Goal: Information Seeking & Learning: Find specific fact

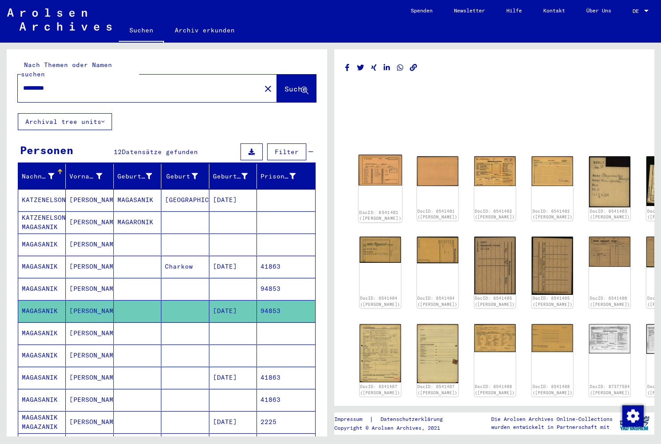
click at [369, 181] on div "DocID: 6541401 ([PERSON_NAME])" at bounding box center [380, 189] width 44 height 68
click at [374, 176] on img at bounding box center [380, 170] width 44 height 31
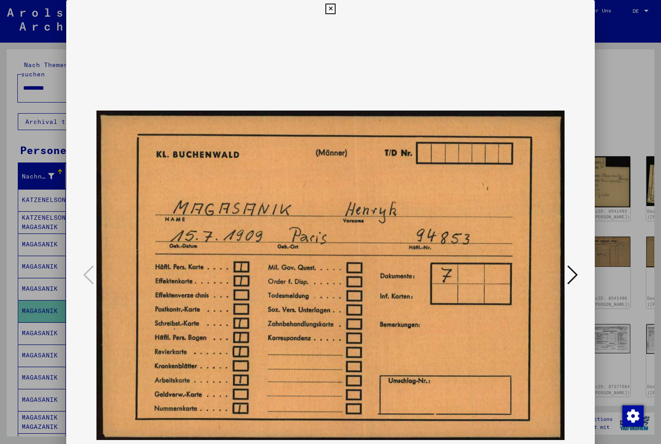
click at [570, 273] on icon at bounding box center [572, 274] width 11 height 21
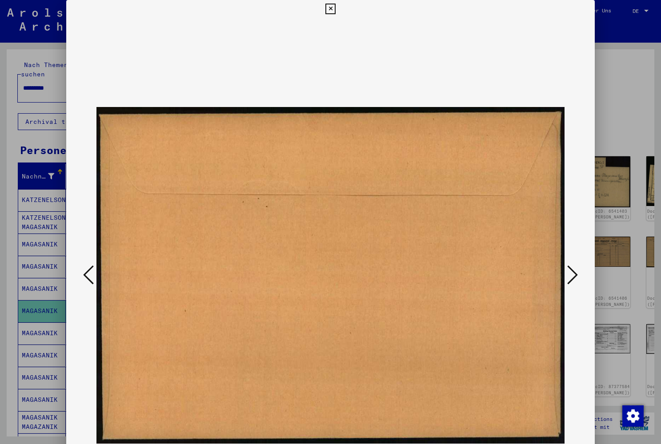
click at [570, 273] on icon at bounding box center [572, 274] width 11 height 21
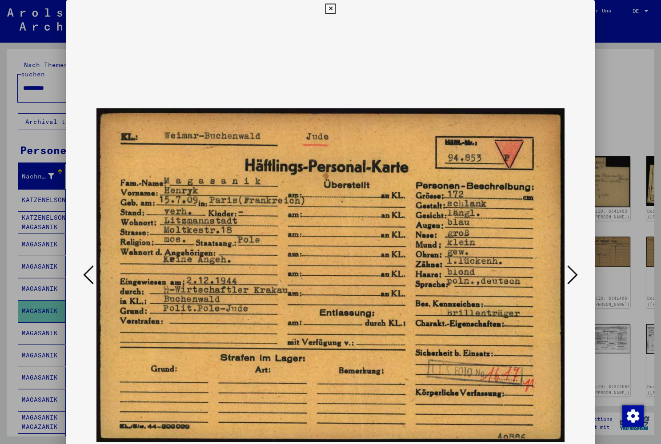
click at [570, 273] on icon at bounding box center [572, 274] width 11 height 21
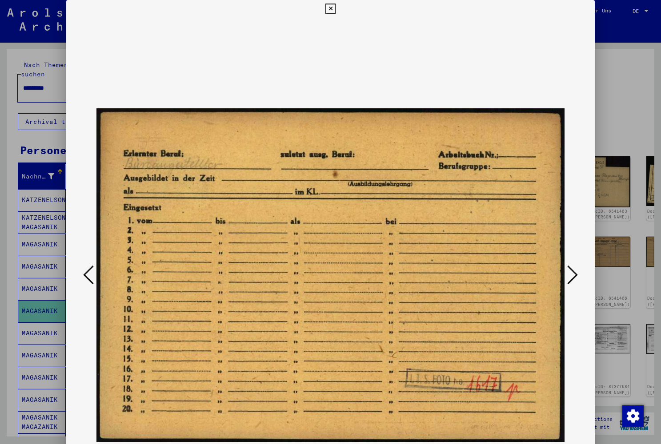
click at [570, 273] on icon at bounding box center [572, 274] width 11 height 21
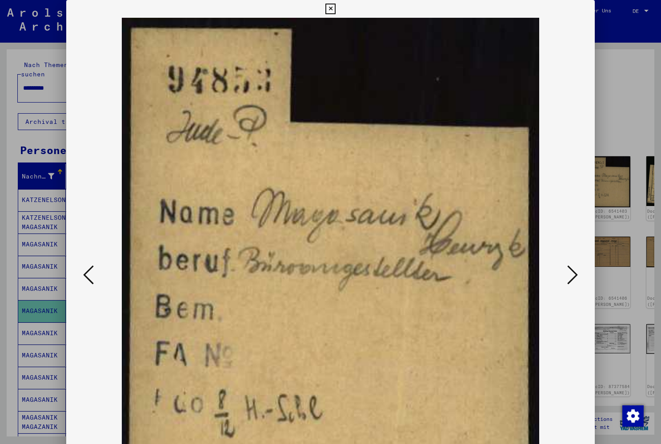
click at [570, 273] on icon at bounding box center [572, 274] width 11 height 21
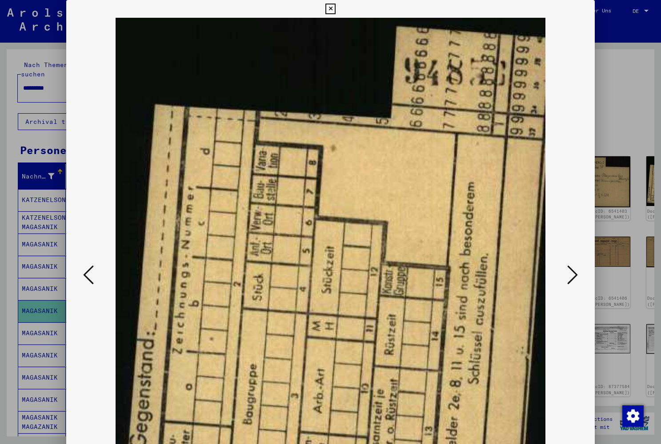
click at [570, 273] on icon at bounding box center [572, 274] width 11 height 21
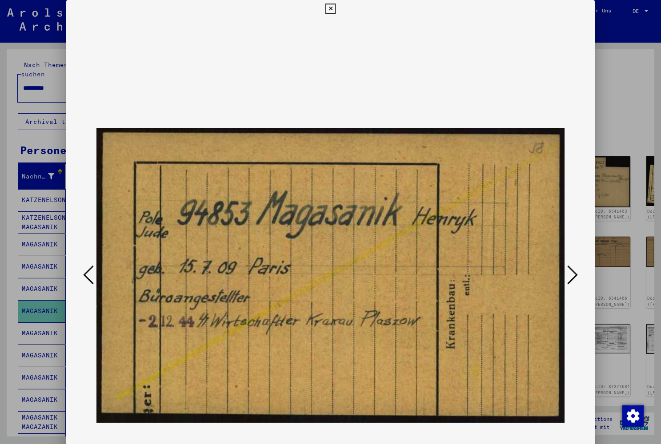
click at [570, 273] on icon at bounding box center [572, 274] width 11 height 21
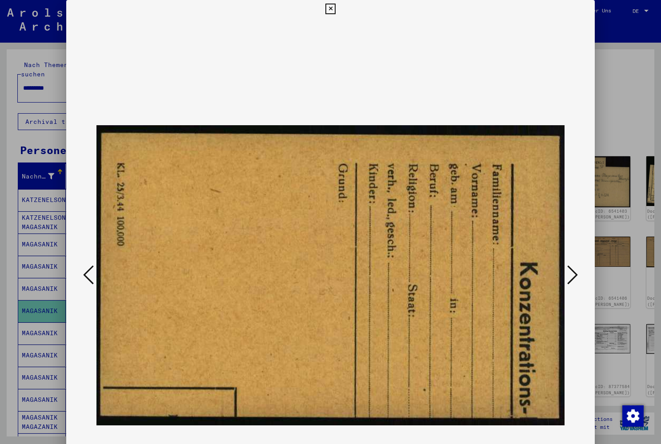
click at [570, 273] on icon at bounding box center [572, 274] width 11 height 21
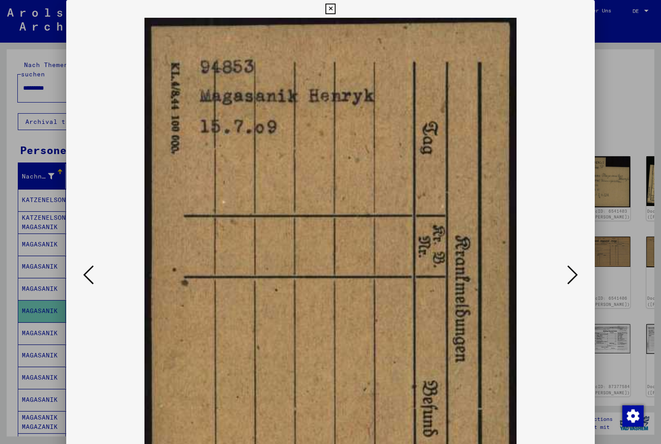
click at [570, 273] on icon at bounding box center [572, 274] width 11 height 21
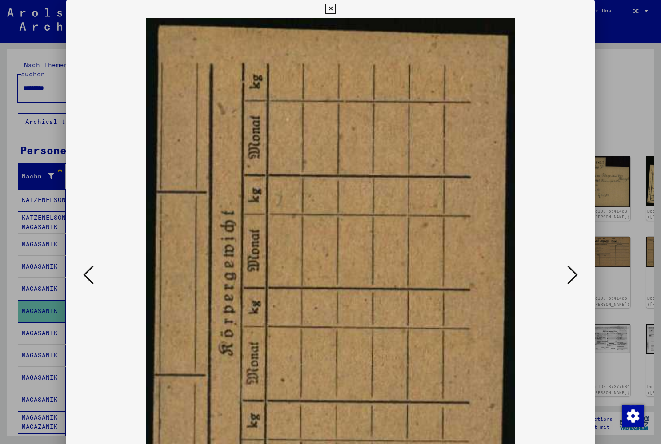
click at [570, 273] on icon at bounding box center [572, 274] width 11 height 21
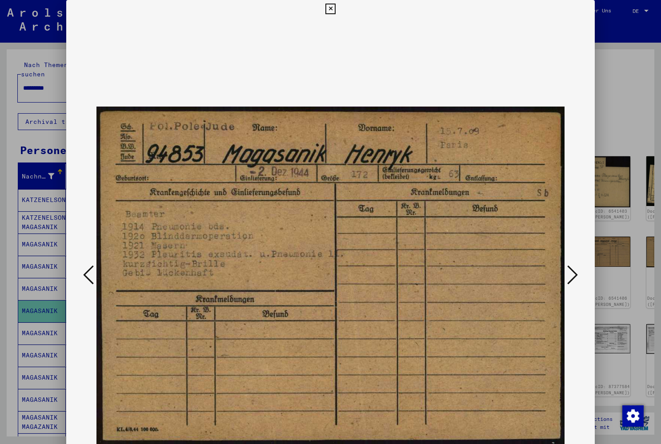
click at [570, 273] on icon at bounding box center [572, 274] width 11 height 21
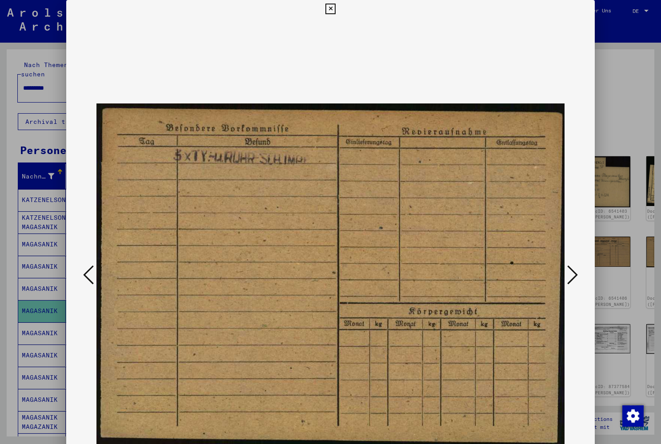
click at [570, 273] on icon at bounding box center [572, 274] width 11 height 21
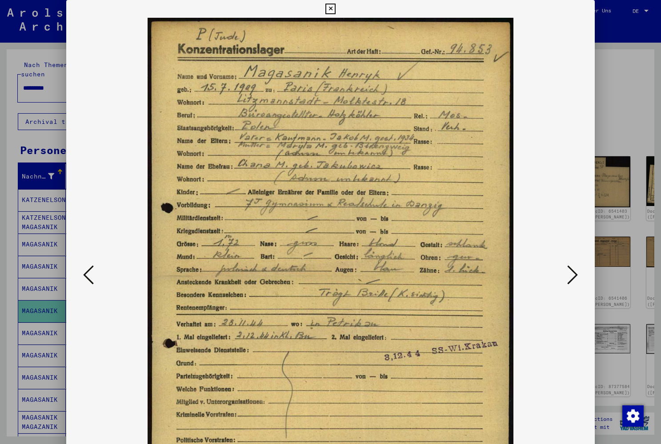
click at [572, 273] on icon at bounding box center [572, 274] width 11 height 21
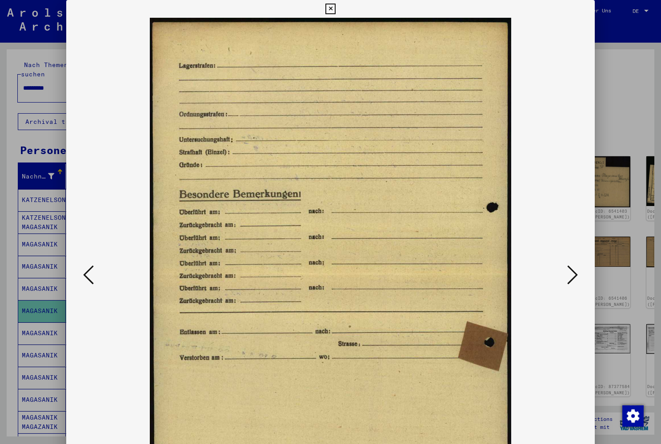
click at [572, 273] on icon at bounding box center [572, 274] width 11 height 21
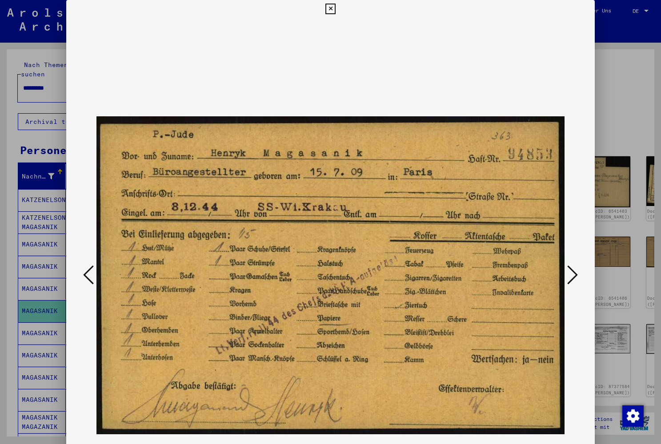
click at [572, 273] on icon at bounding box center [572, 274] width 11 height 21
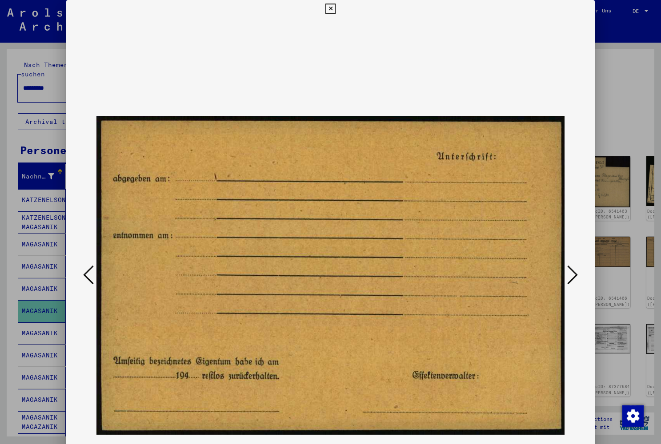
click at [572, 273] on icon at bounding box center [572, 274] width 11 height 21
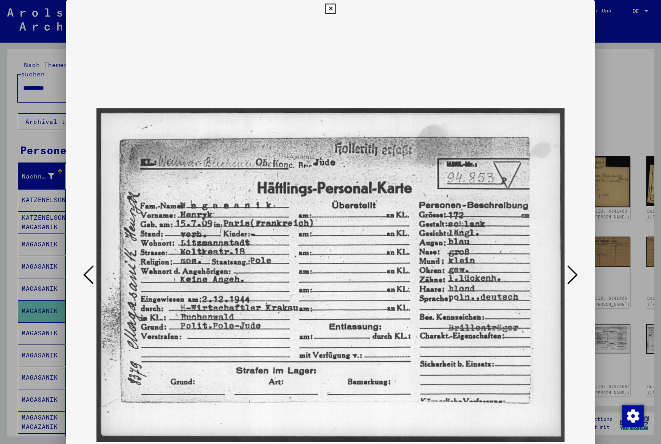
click at [572, 273] on icon at bounding box center [572, 274] width 11 height 21
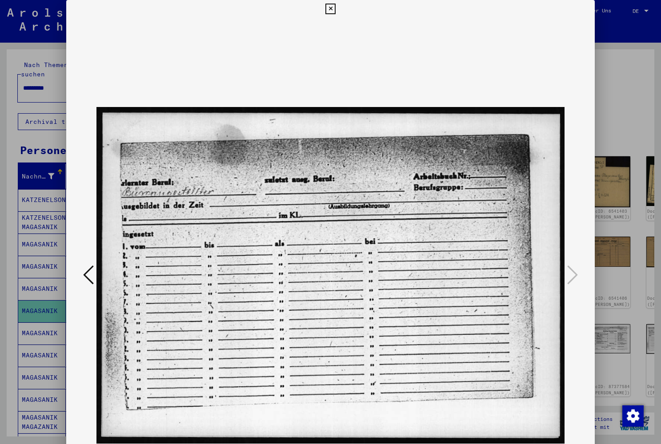
click at [335, 10] on icon at bounding box center [330, 9] width 10 height 11
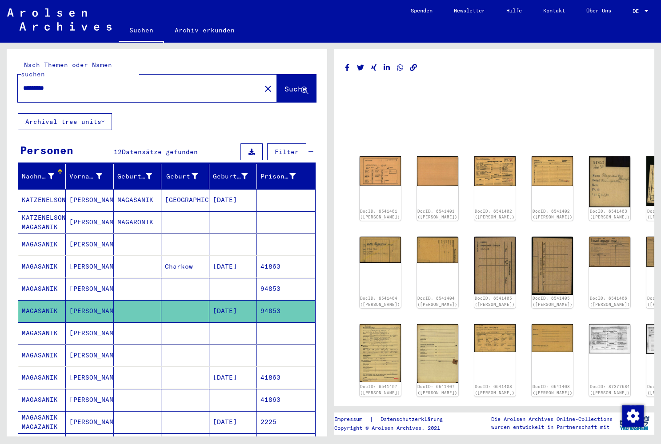
click at [83, 278] on mat-cell "[PERSON_NAME]" at bounding box center [90, 289] width 48 height 22
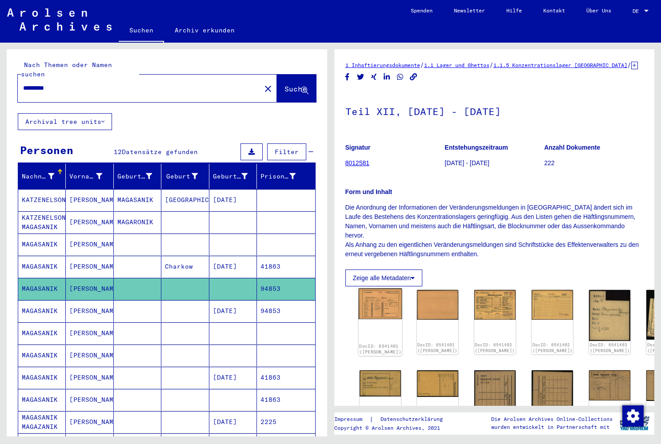
click at [377, 297] on img at bounding box center [380, 304] width 44 height 31
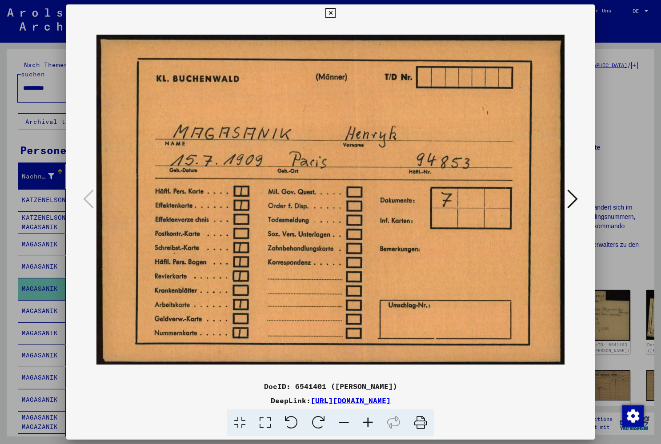
click at [578, 197] on icon at bounding box center [572, 198] width 11 height 21
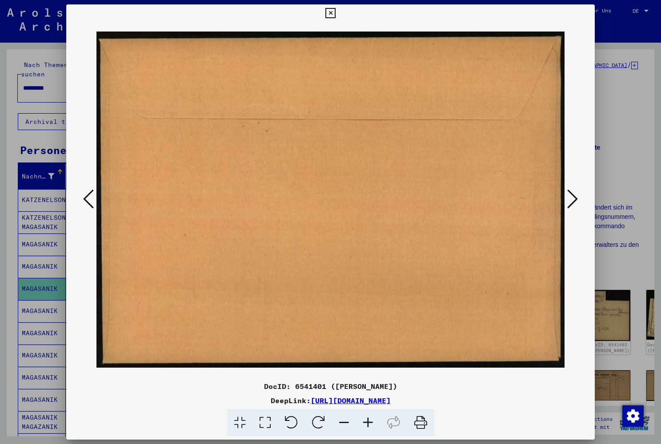
click at [578, 197] on icon at bounding box center [572, 198] width 11 height 21
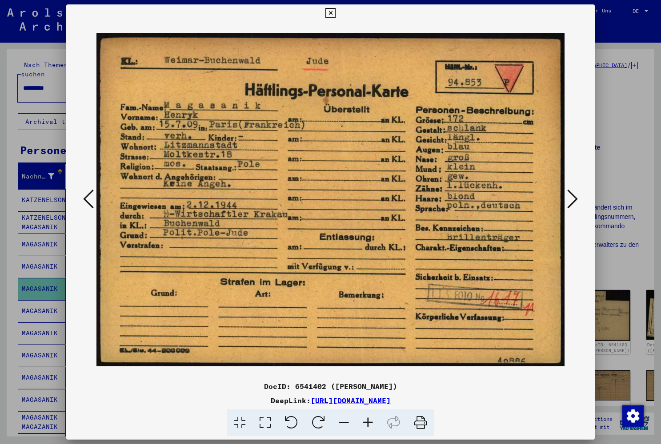
click at [578, 197] on icon at bounding box center [572, 198] width 11 height 21
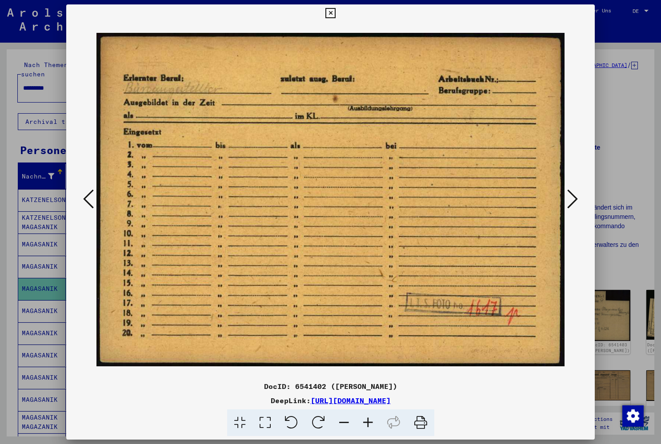
click at [578, 197] on icon at bounding box center [572, 198] width 11 height 21
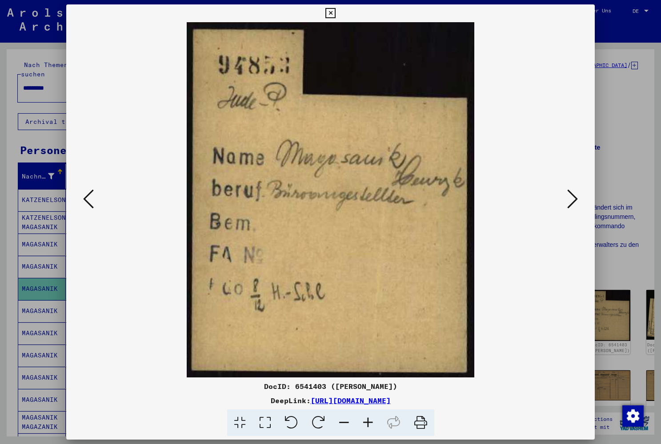
click at [578, 197] on icon at bounding box center [572, 198] width 11 height 21
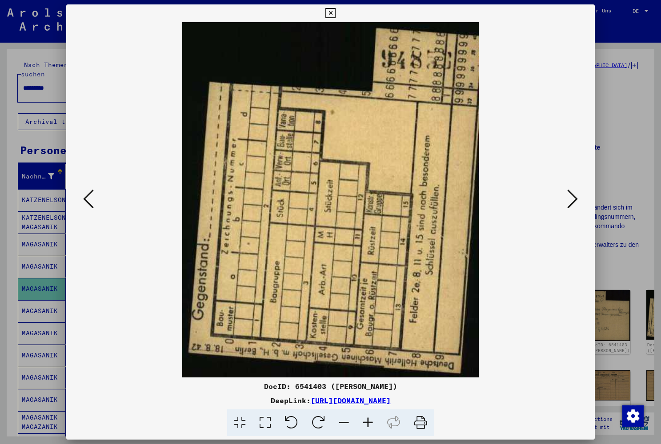
click at [578, 197] on icon at bounding box center [572, 198] width 11 height 21
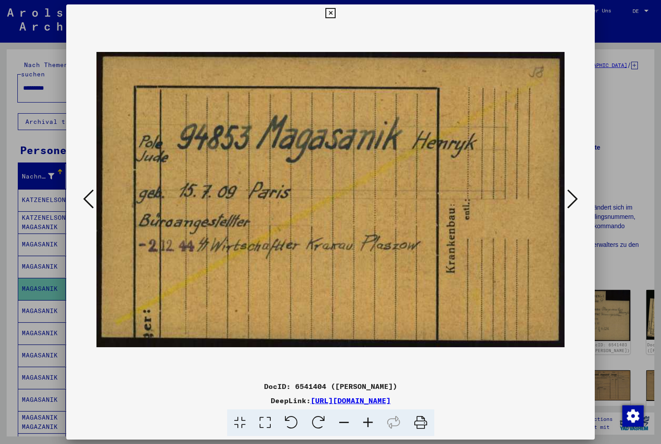
click at [578, 197] on icon at bounding box center [572, 198] width 11 height 21
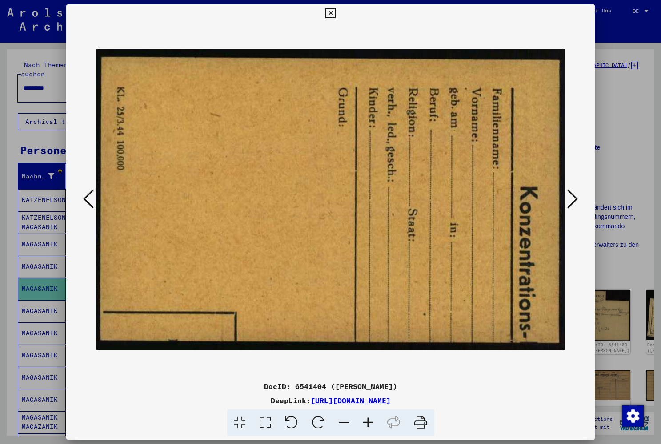
click at [578, 197] on icon at bounding box center [572, 198] width 11 height 21
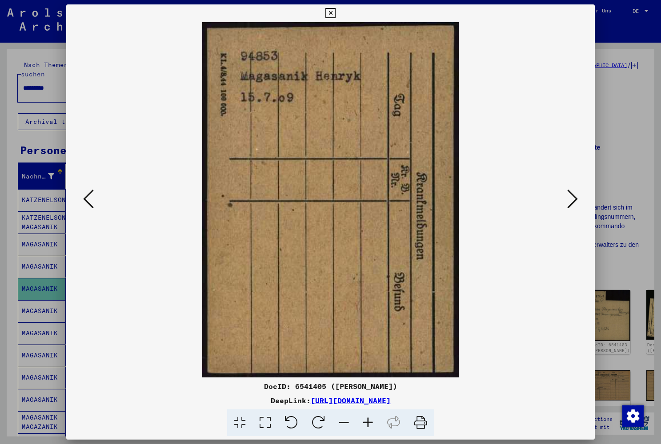
click at [578, 197] on icon at bounding box center [572, 198] width 11 height 21
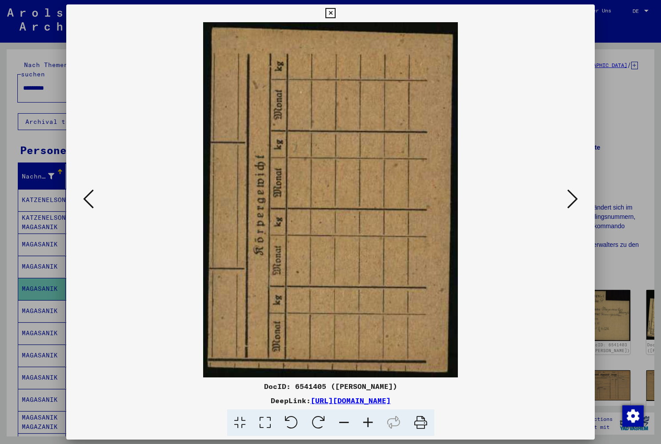
click at [578, 197] on icon at bounding box center [572, 198] width 11 height 21
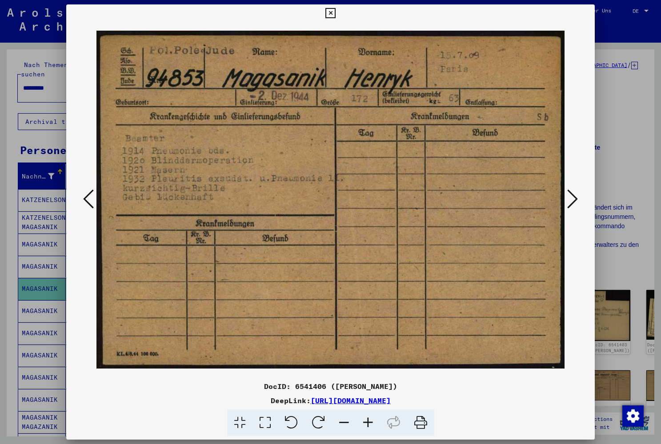
click at [578, 197] on icon at bounding box center [572, 198] width 11 height 21
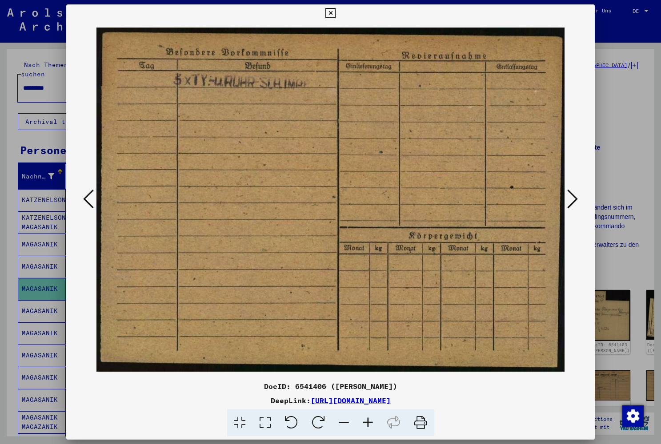
click at [578, 197] on icon at bounding box center [572, 198] width 11 height 21
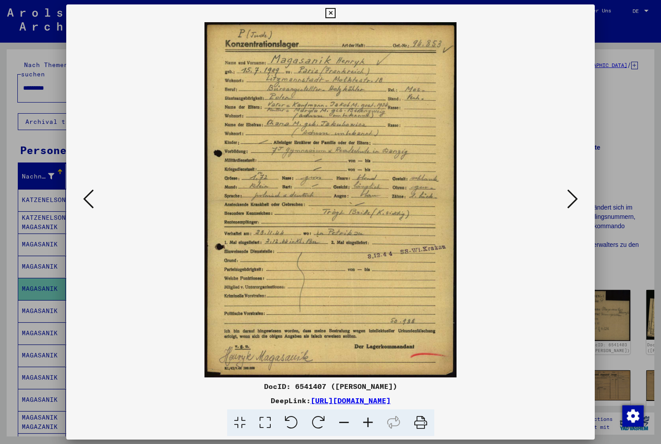
click at [578, 197] on icon at bounding box center [572, 198] width 11 height 21
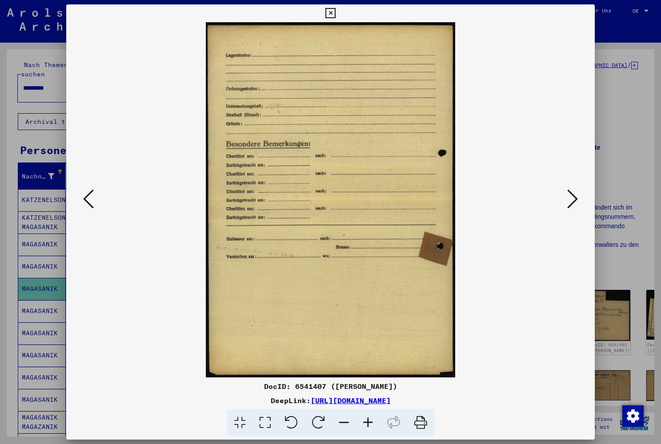
click at [578, 197] on icon at bounding box center [572, 198] width 11 height 21
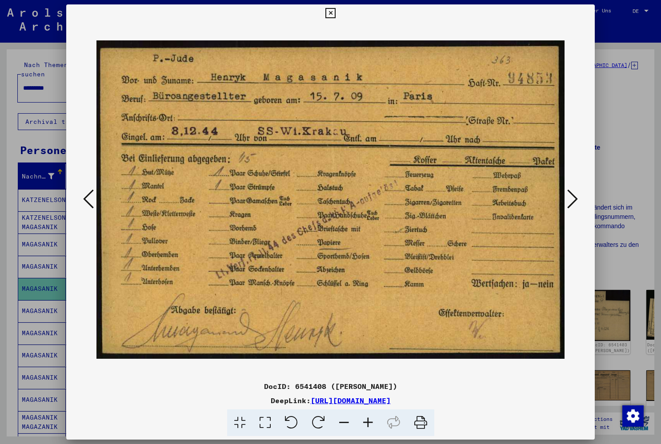
click at [578, 197] on icon at bounding box center [572, 198] width 11 height 21
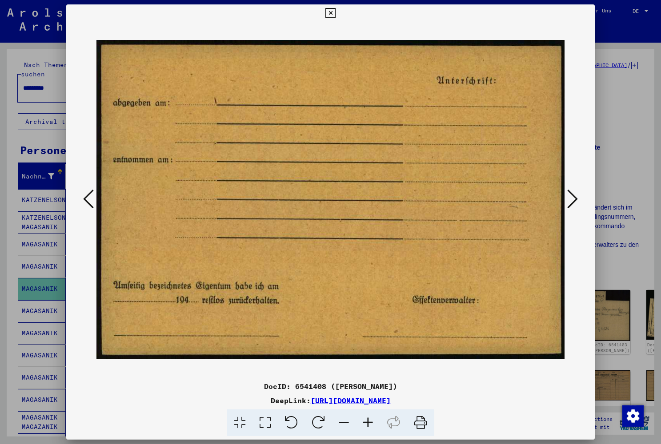
click at [578, 197] on icon at bounding box center [572, 198] width 11 height 21
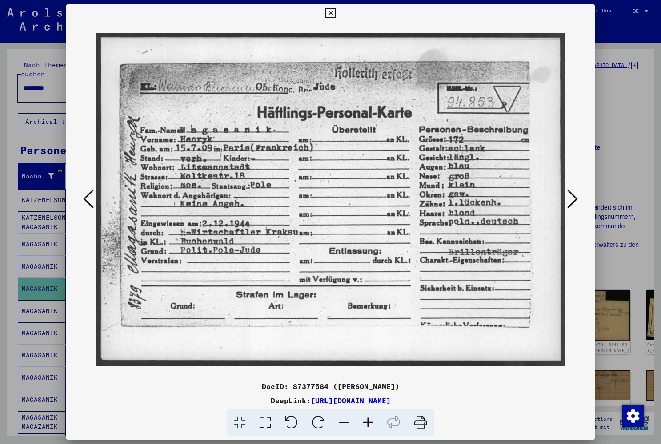
click at [578, 197] on icon at bounding box center [572, 198] width 11 height 21
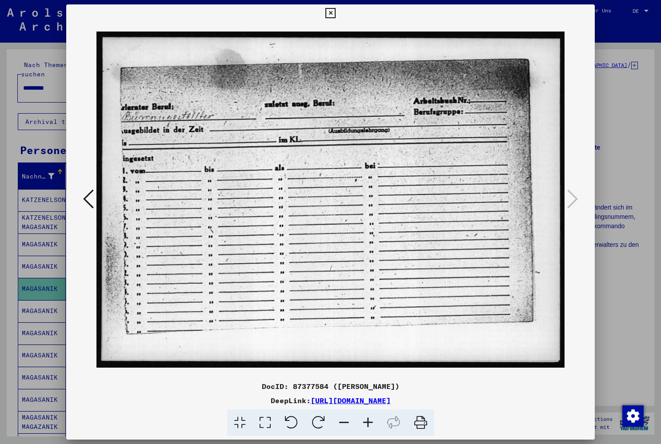
click at [335, 13] on icon at bounding box center [330, 13] width 10 height 11
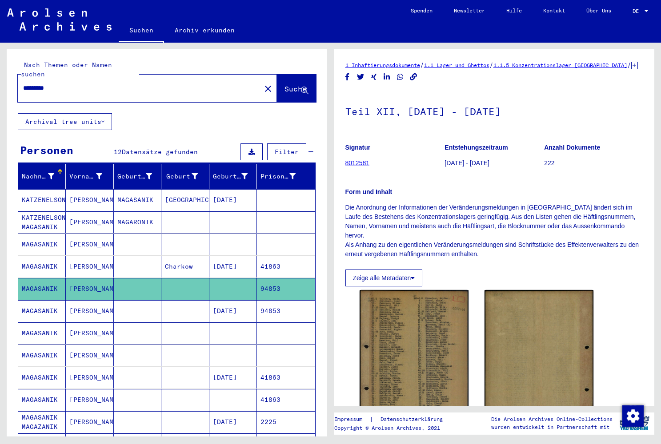
click at [102, 84] on input "*********" at bounding box center [139, 88] width 232 height 9
type input "******"
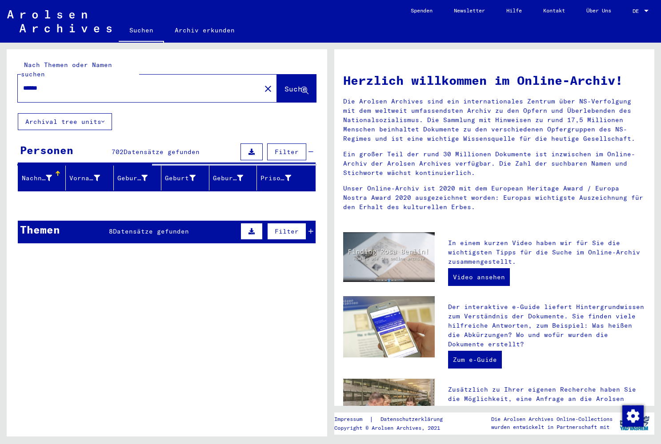
click at [48, 175] on icon at bounding box center [49, 178] width 6 height 6
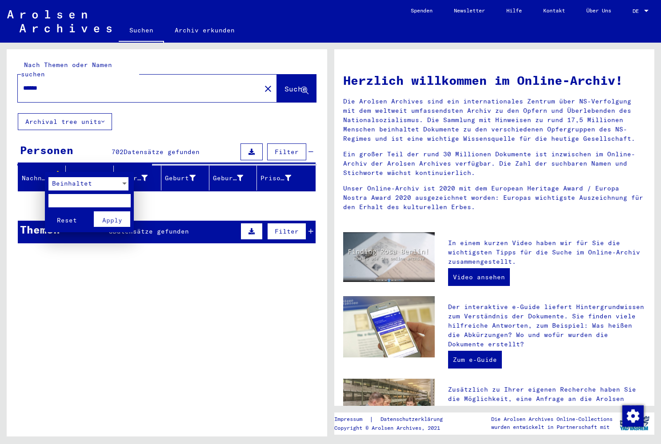
click at [68, 187] on span "Beinhaltet" at bounding box center [72, 184] width 40 height 8
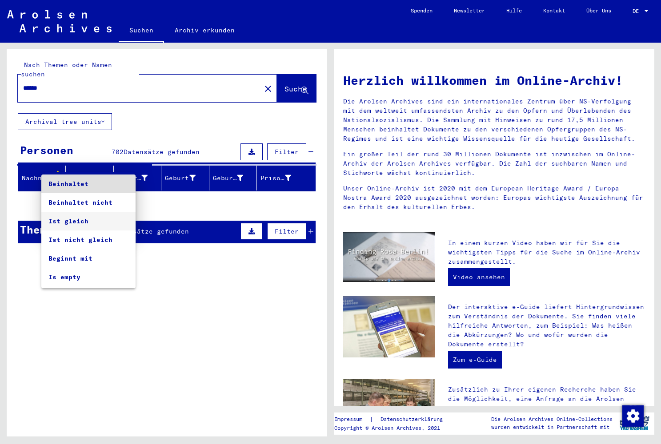
click at [70, 216] on span "Ist gleich" at bounding box center [88, 221] width 80 height 19
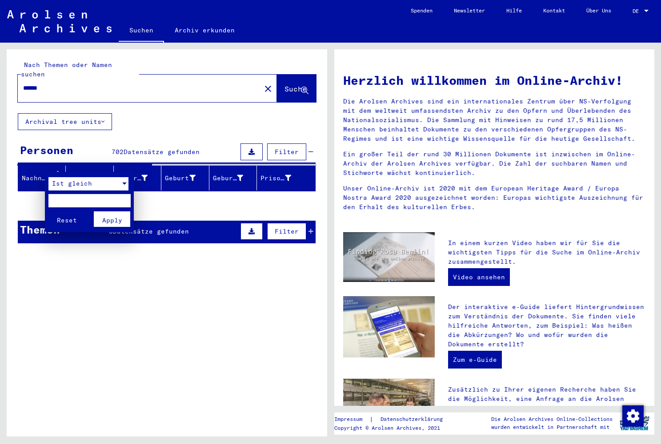
click at [80, 195] on input "text" at bounding box center [89, 200] width 82 height 13
type input "******"
click at [108, 217] on span "Apply" at bounding box center [112, 220] width 20 height 8
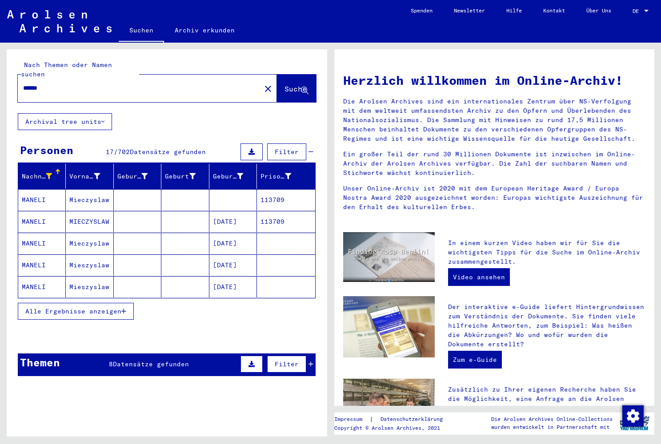
click at [96, 307] on span "Alle Ergebnisse anzeigen" at bounding box center [73, 311] width 96 height 8
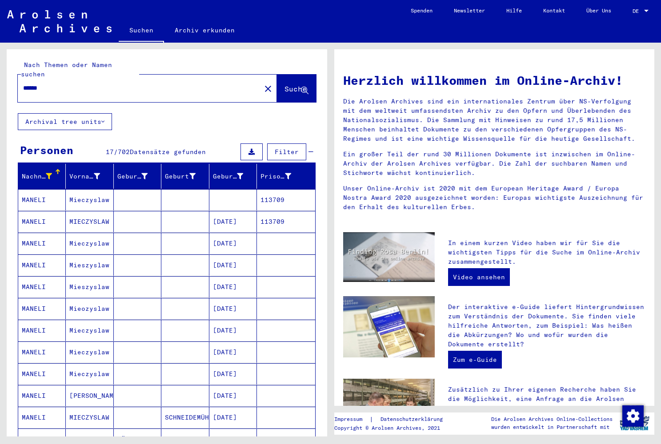
click at [94, 193] on mat-cell "Mieczyslaw" at bounding box center [90, 199] width 48 height 21
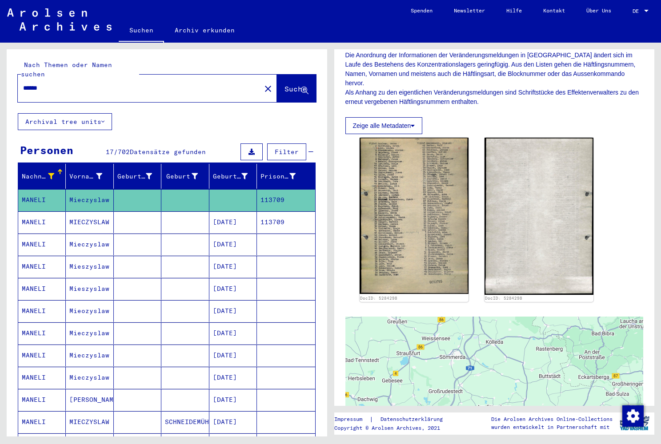
scroll to position [159, 0]
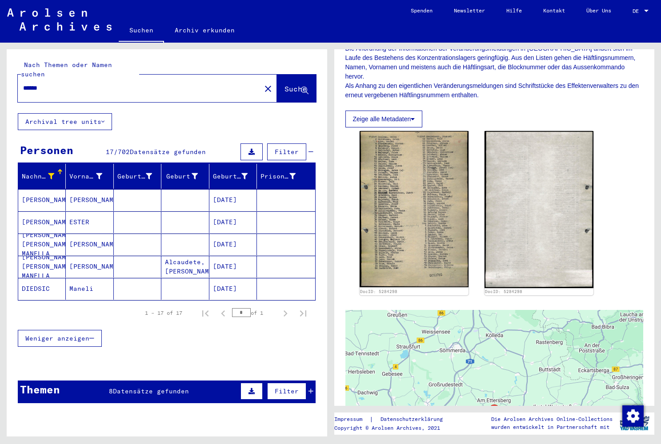
click at [136, 309] on div "1 – 17 of 17 * of 1" at bounding box center [223, 313] width 178 height 18
click at [156, 309] on div "1 – 17 of 17" at bounding box center [163, 313] width 37 height 8
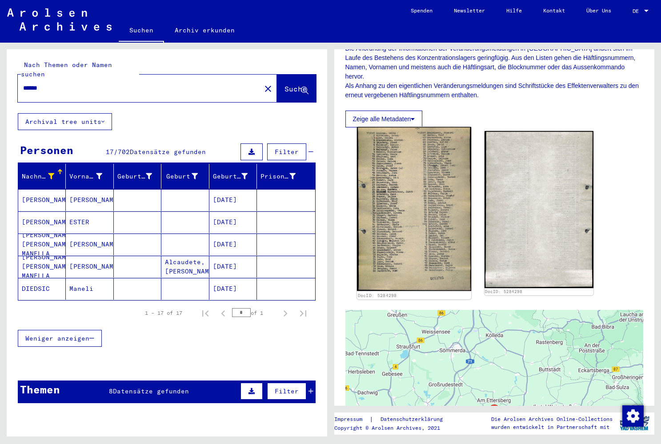
click at [400, 188] on img at bounding box center [413, 209] width 115 height 164
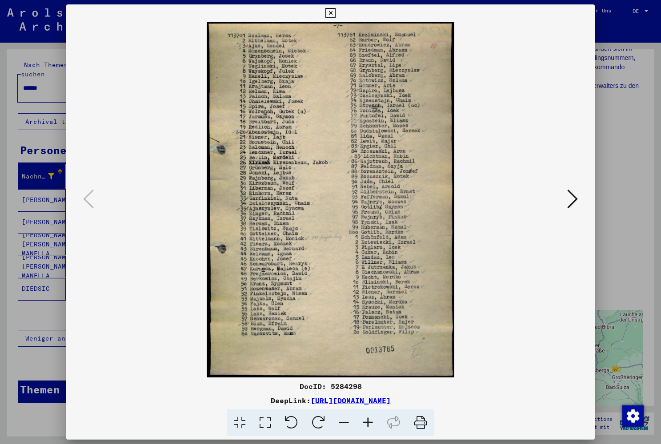
click at [335, 14] on icon at bounding box center [330, 13] width 10 height 11
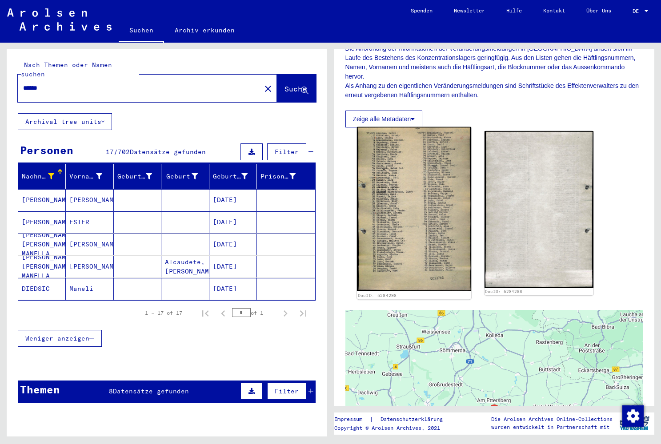
click at [431, 222] on img at bounding box center [413, 209] width 115 height 164
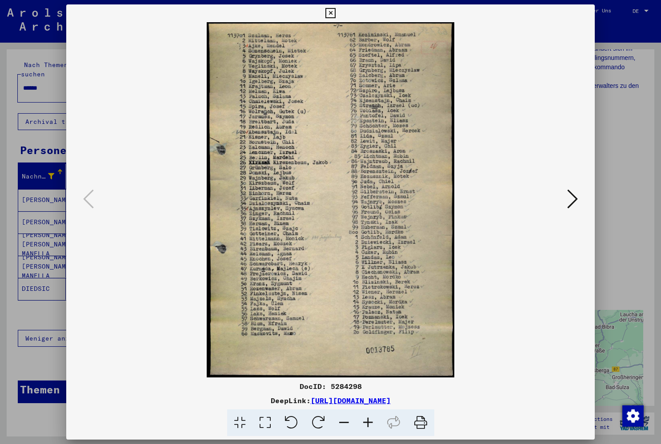
click at [569, 202] on icon at bounding box center [572, 198] width 11 height 21
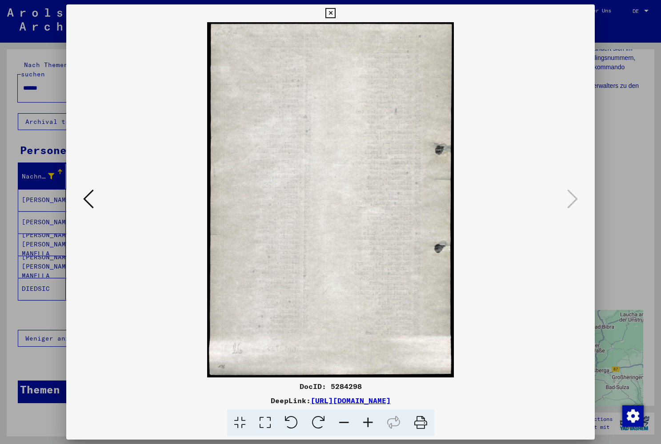
click at [338, 19] on button at bounding box center [331, 13] width 16 height 18
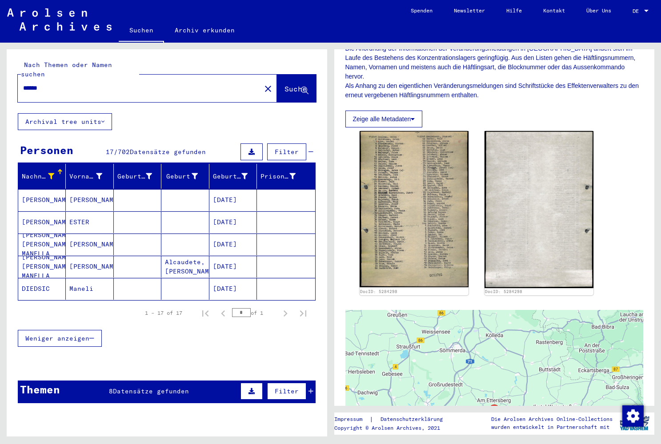
click at [52, 173] on icon at bounding box center [51, 176] width 6 height 6
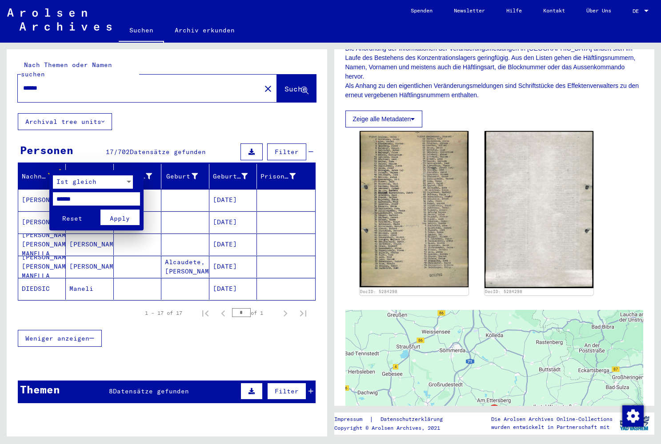
click at [114, 215] on span "Apply" at bounding box center [120, 219] width 20 height 8
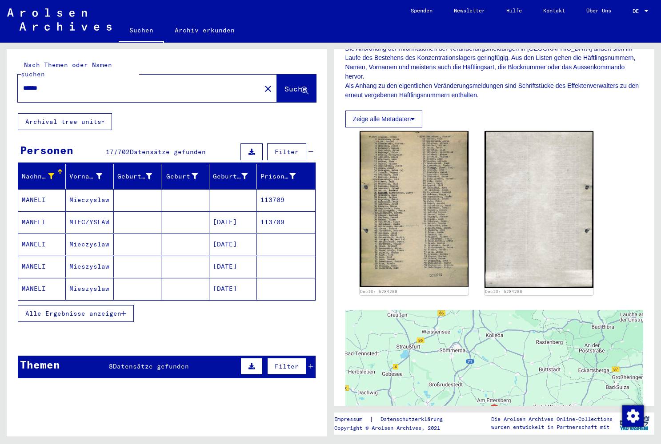
click at [108, 310] on span "Alle Ergebnisse anzeigen" at bounding box center [73, 314] width 96 height 8
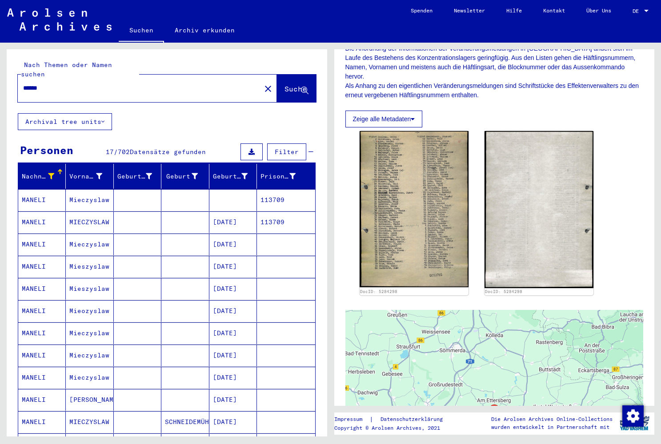
click at [86, 213] on mat-cell "MIECZYSLAW" at bounding box center [90, 223] width 48 height 22
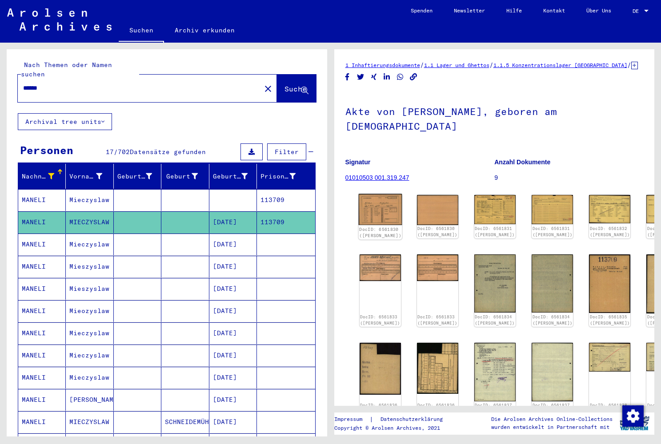
click at [382, 229] on div "DocID: 6561830 ([PERSON_NAME])" at bounding box center [380, 232] width 42 height 12
click at [379, 214] on img at bounding box center [380, 209] width 44 height 31
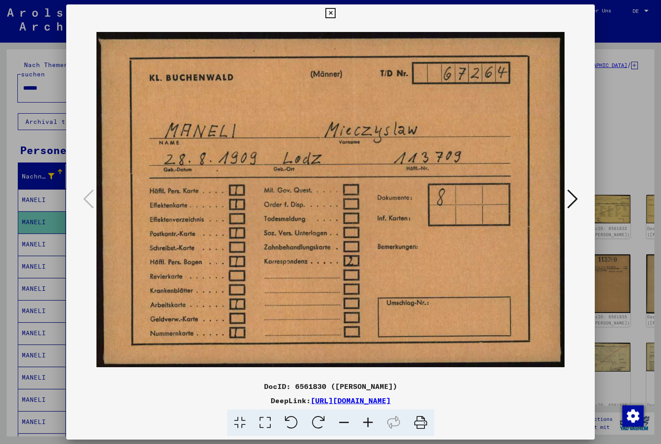
click at [569, 201] on icon at bounding box center [572, 198] width 11 height 21
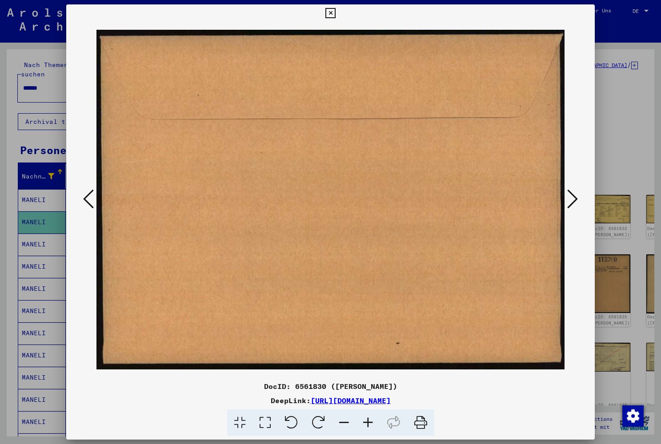
click at [571, 200] on icon at bounding box center [572, 198] width 11 height 21
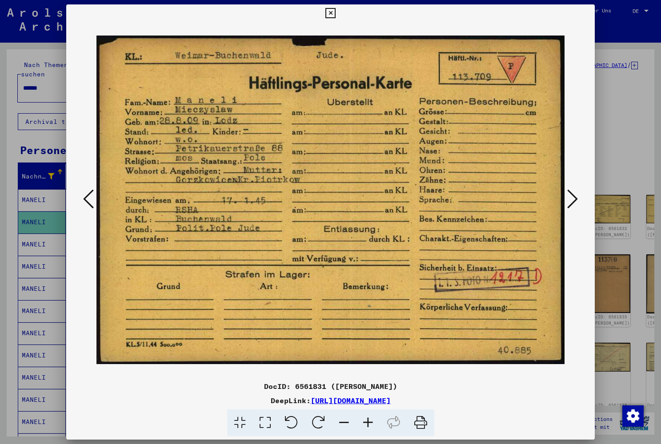
click at [575, 202] on icon at bounding box center [572, 198] width 11 height 21
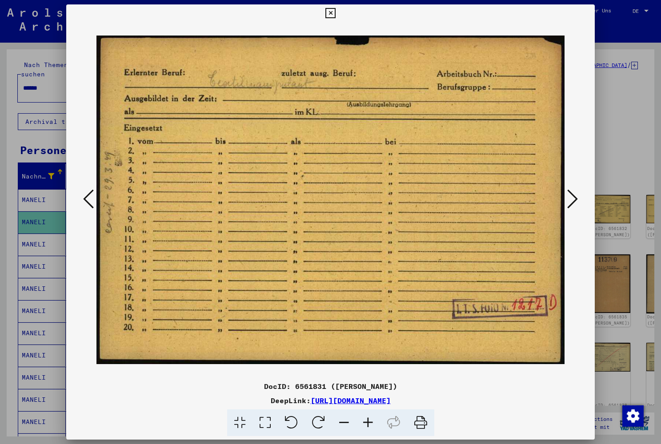
click at [571, 198] on icon at bounding box center [572, 198] width 11 height 21
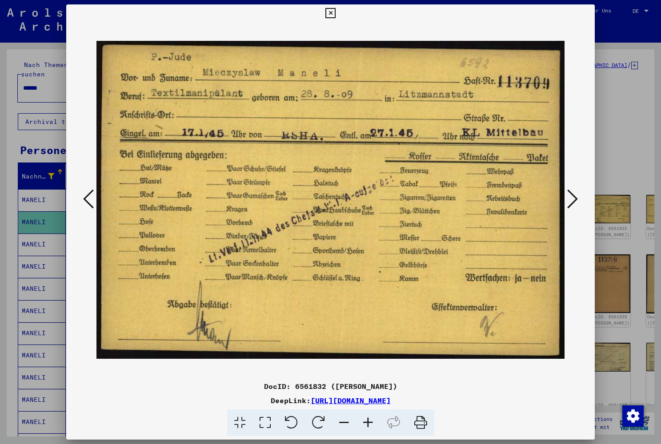
click at [571, 203] on icon at bounding box center [572, 198] width 11 height 21
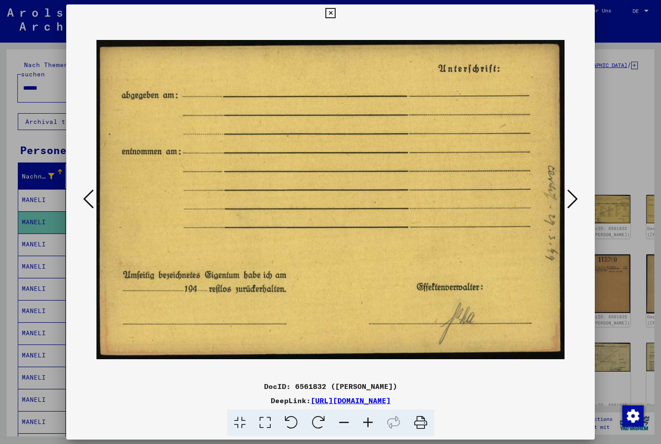
click at [573, 203] on icon at bounding box center [572, 198] width 11 height 21
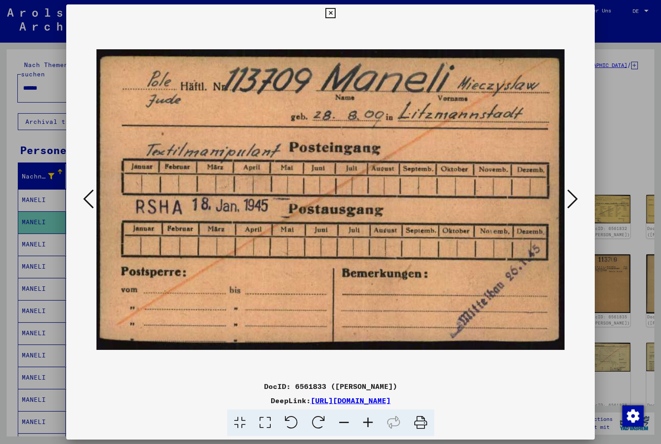
click at [570, 203] on icon at bounding box center [572, 198] width 11 height 21
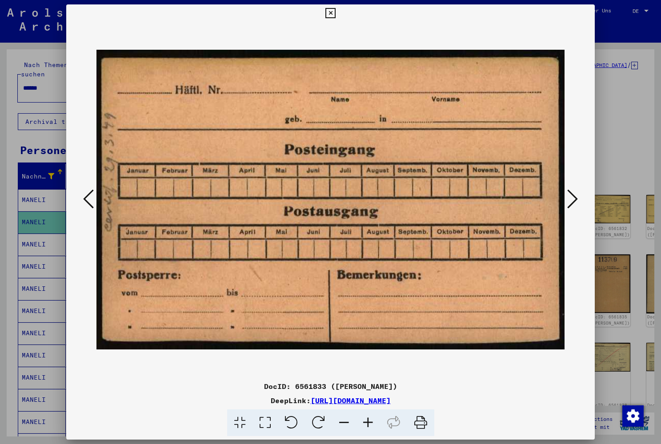
click at [568, 201] on icon at bounding box center [572, 198] width 11 height 21
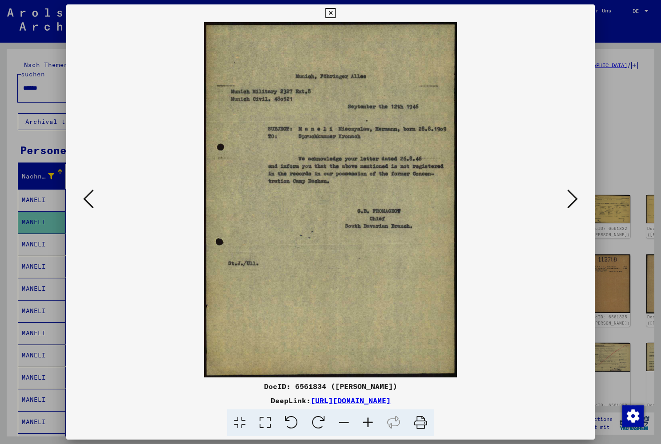
click at [571, 200] on icon at bounding box center [572, 198] width 11 height 21
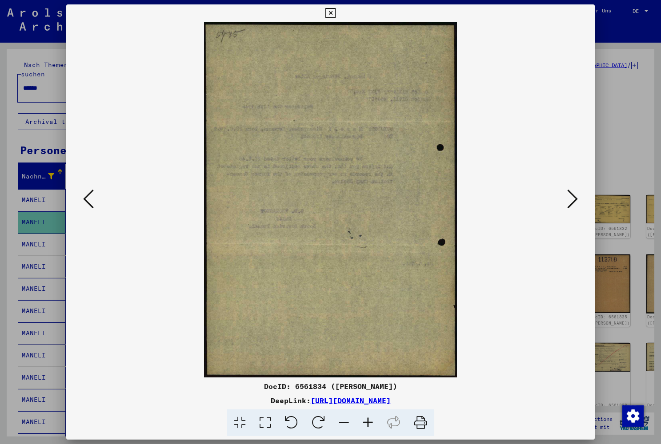
click at [572, 200] on icon at bounding box center [572, 198] width 11 height 21
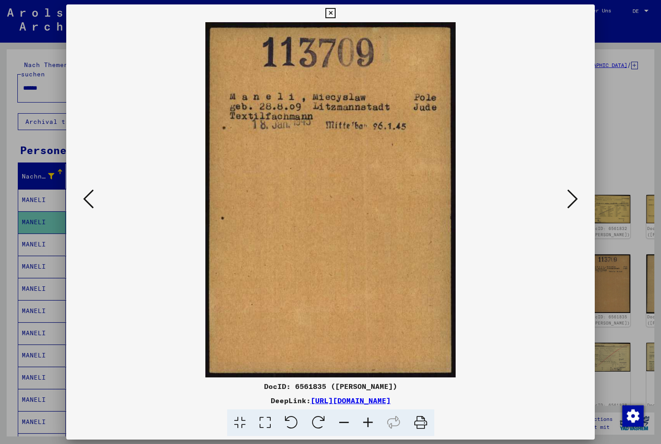
click at [569, 201] on icon at bounding box center [572, 198] width 11 height 21
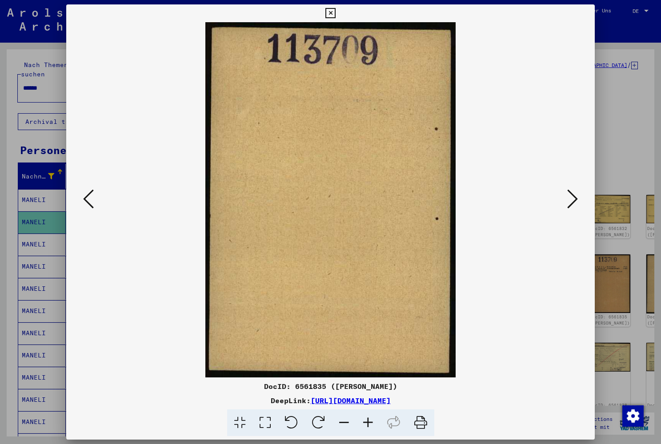
click at [571, 199] on icon at bounding box center [572, 198] width 11 height 21
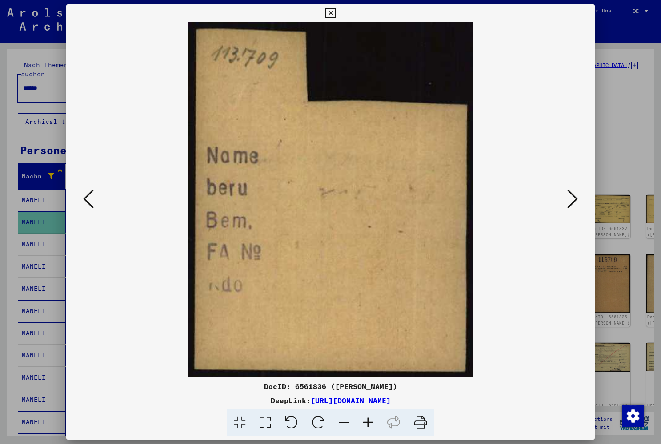
click at [571, 201] on icon at bounding box center [572, 198] width 11 height 21
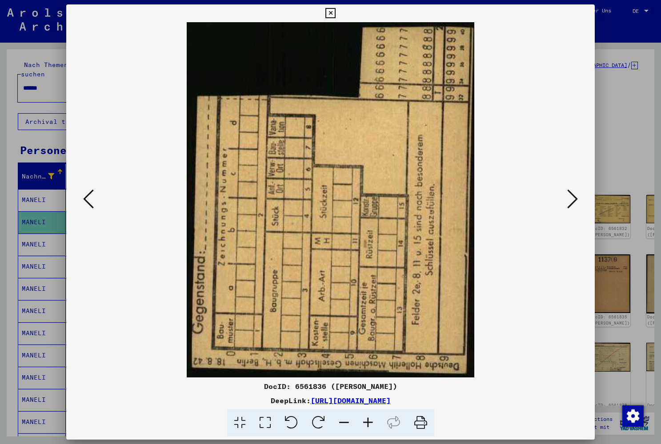
click at [571, 204] on icon at bounding box center [572, 198] width 11 height 21
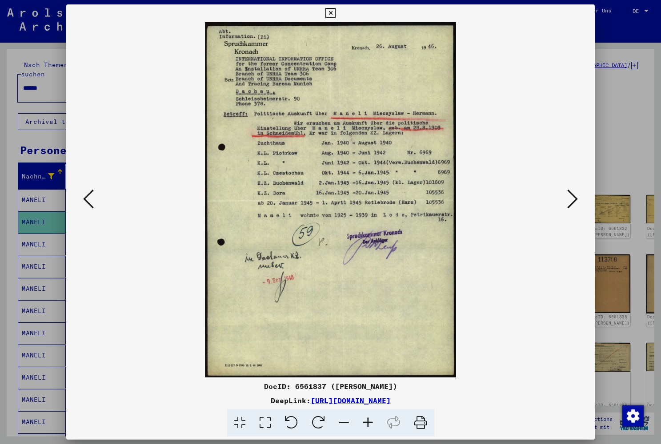
click at [571, 201] on icon at bounding box center [572, 198] width 11 height 21
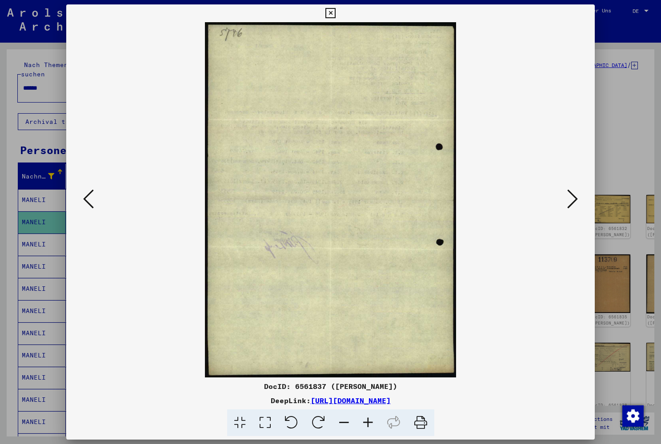
click at [571, 201] on icon at bounding box center [572, 198] width 11 height 21
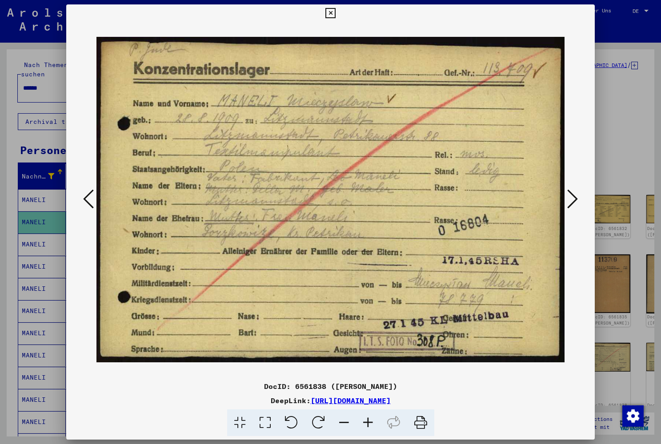
click at [572, 202] on icon at bounding box center [572, 198] width 11 height 21
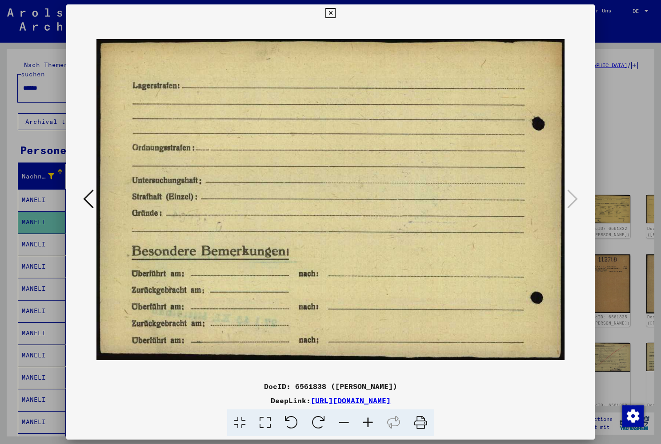
click at [93, 194] on icon at bounding box center [88, 198] width 11 height 21
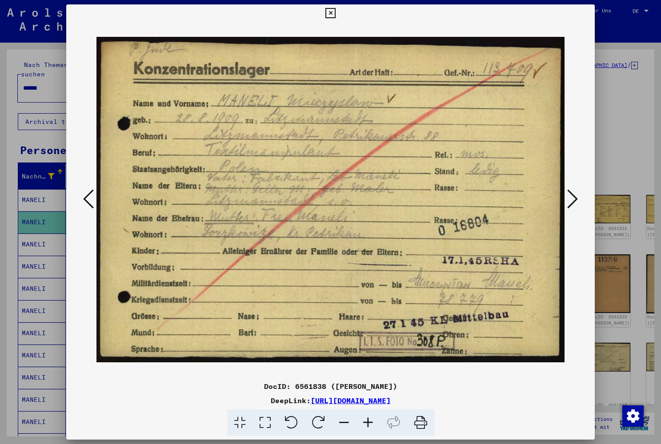
click at [571, 200] on icon at bounding box center [572, 198] width 11 height 21
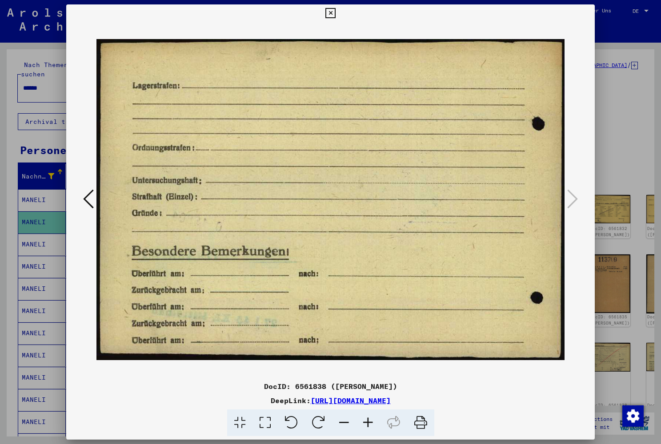
click at [335, 15] on icon at bounding box center [330, 13] width 10 height 11
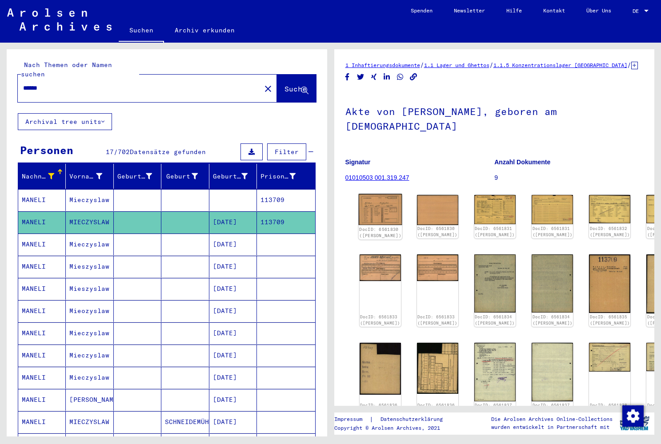
click at [374, 225] on img at bounding box center [380, 209] width 44 height 31
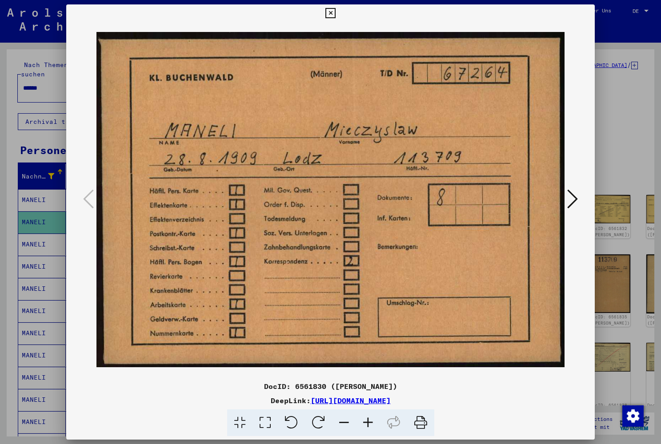
click at [575, 197] on icon at bounding box center [572, 198] width 11 height 21
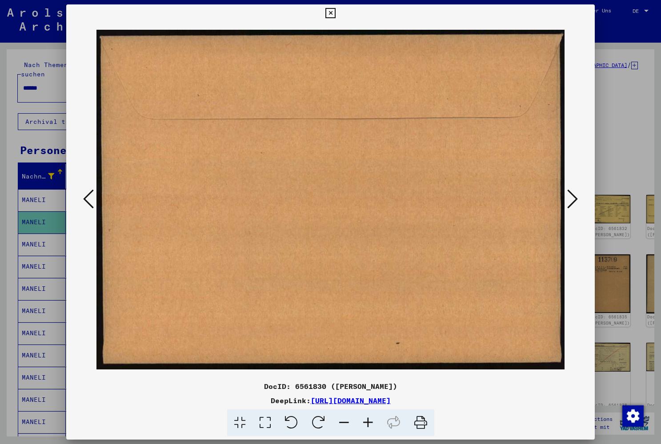
click at [87, 198] on icon at bounding box center [88, 198] width 11 height 21
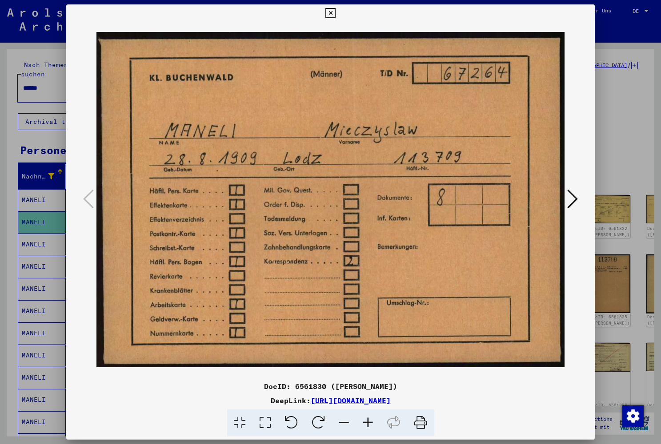
click at [574, 204] on icon at bounding box center [572, 198] width 11 height 21
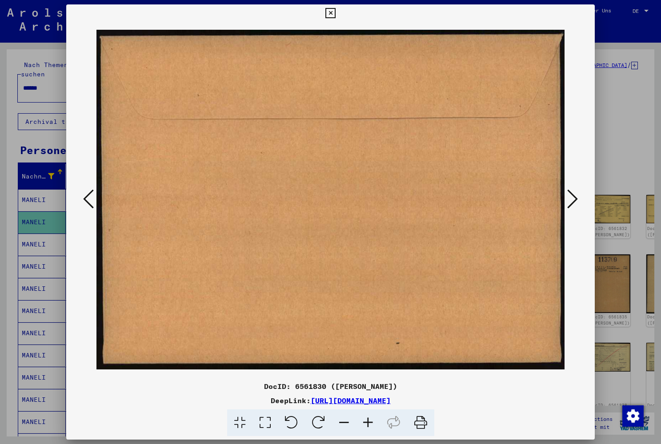
click at [574, 204] on icon at bounding box center [572, 198] width 11 height 21
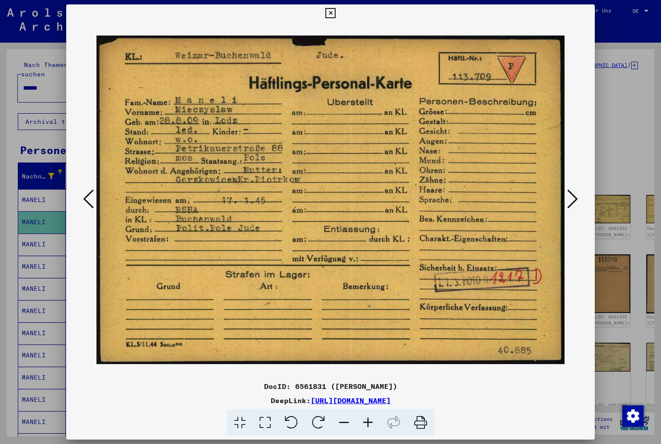
click at [335, 12] on icon at bounding box center [330, 13] width 10 height 11
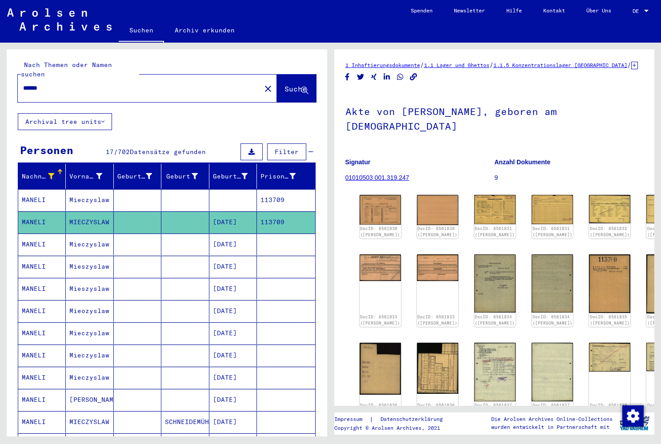
click at [91, 240] on mat-cell "Mieczyslaw" at bounding box center [90, 245] width 48 height 22
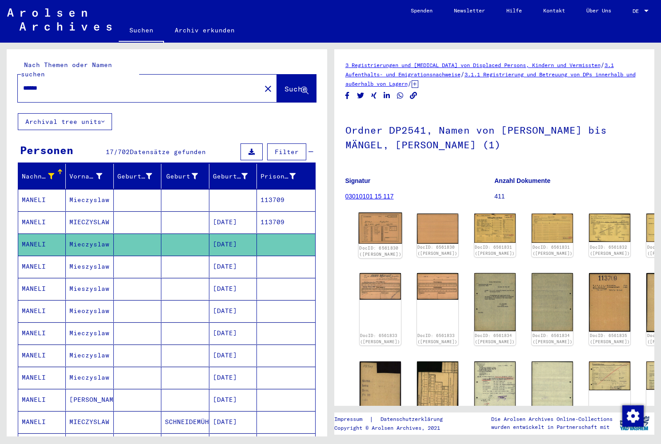
click at [379, 230] on img at bounding box center [380, 228] width 44 height 31
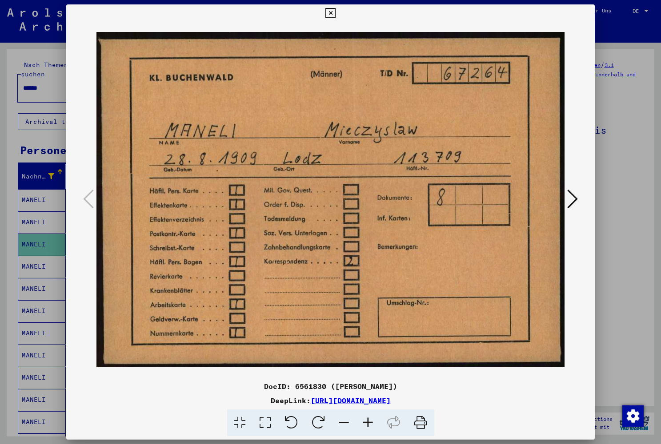
click at [572, 198] on icon at bounding box center [572, 198] width 11 height 21
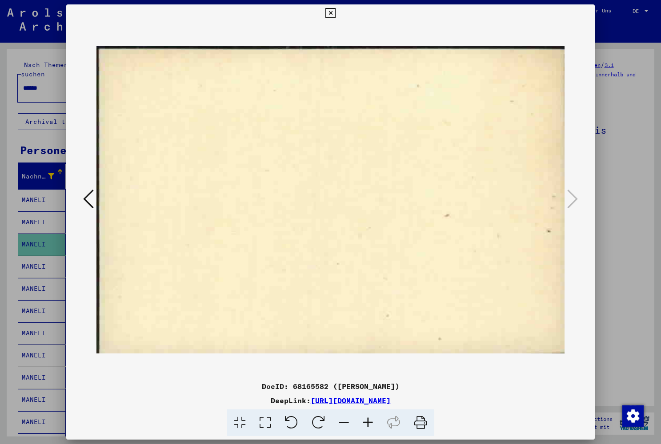
click at [335, 16] on icon at bounding box center [330, 13] width 10 height 11
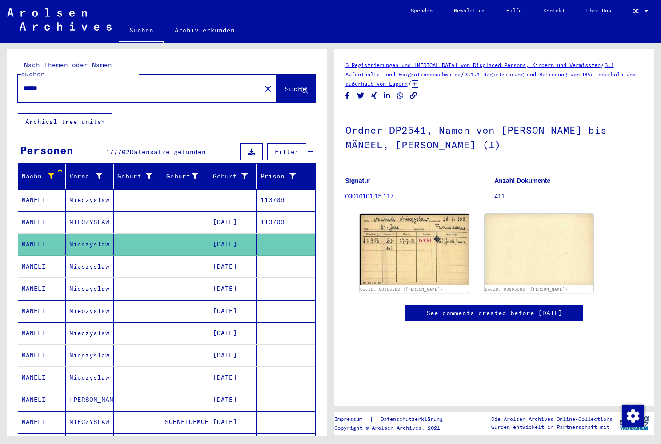
click at [83, 259] on mat-cell "Mieszyslaw" at bounding box center [90, 267] width 48 height 22
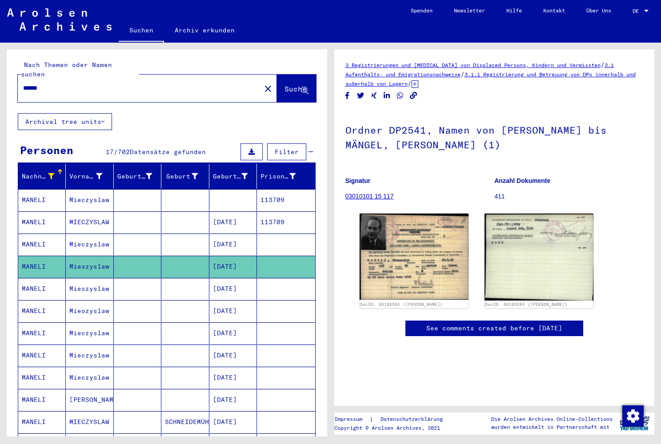
click at [399, 321] on yv-its-disqus "See comments created before [DATE]" at bounding box center [494, 338] width 298 height 34
click at [80, 279] on mat-cell "Mieszyslaw" at bounding box center [90, 289] width 48 height 22
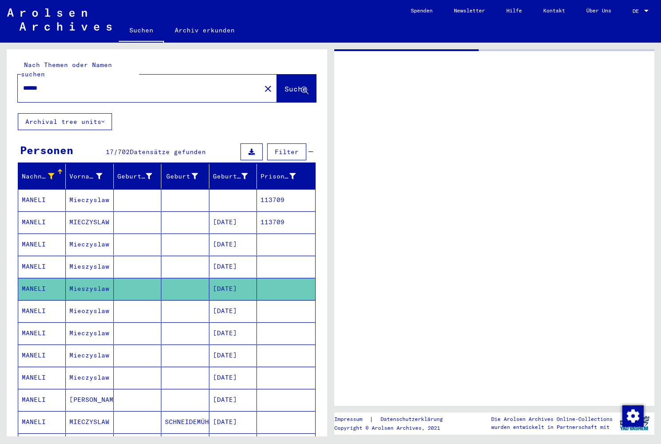
click at [92, 256] on mat-cell "Mieszyslaw" at bounding box center [90, 267] width 48 height 22
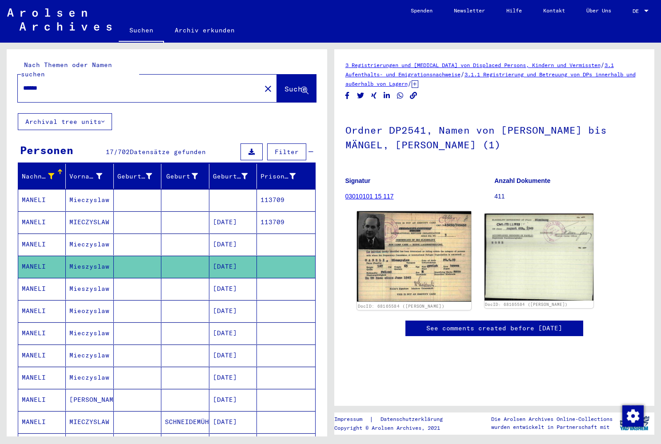
click at [443, 247] on img at bounding box center [413, 257] width 115 height 91
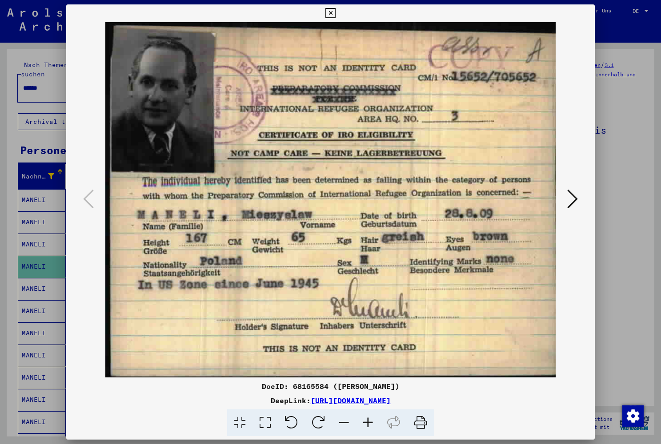
click at [574, 198] on icon at bounding box center [572, 198] width 11 height 21
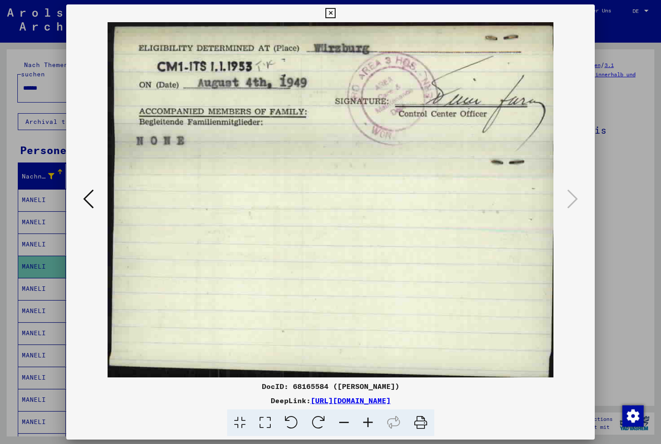
click at [335, 17] on icon at bounding box center [330, 13] width 10 height 11
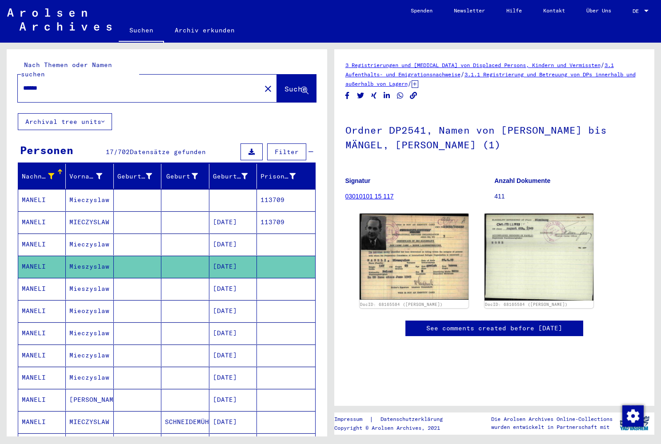
click at [92, 278] on mat-cell "Mieszyslaw" at bounding box center [90, 289] width 48 height 22
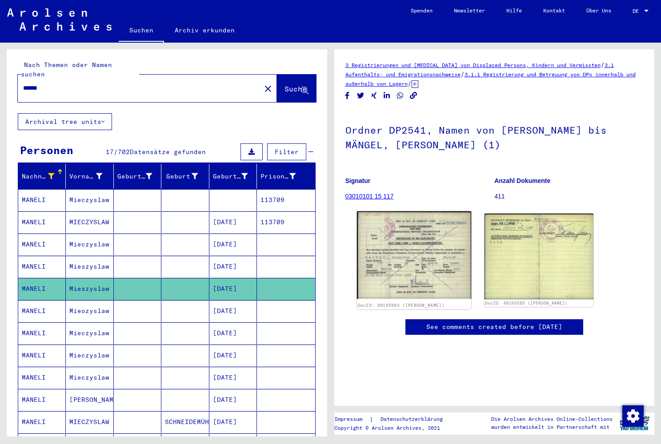
click at [416, 258] on img at bounding box center [413, 256] width 115 height 88
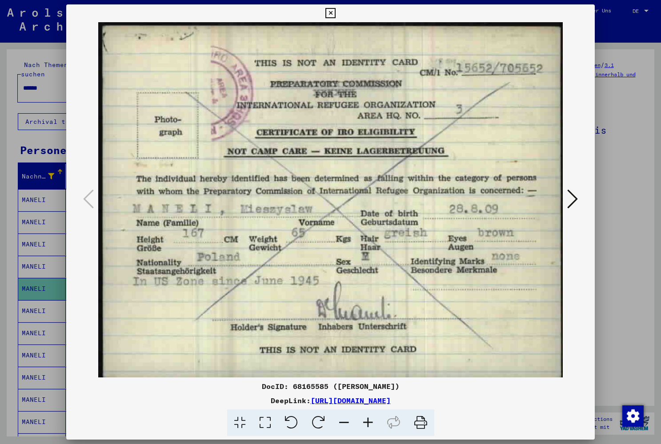
click at [573, 196] on icon at bounding box center [572, 198] width 11 height 21
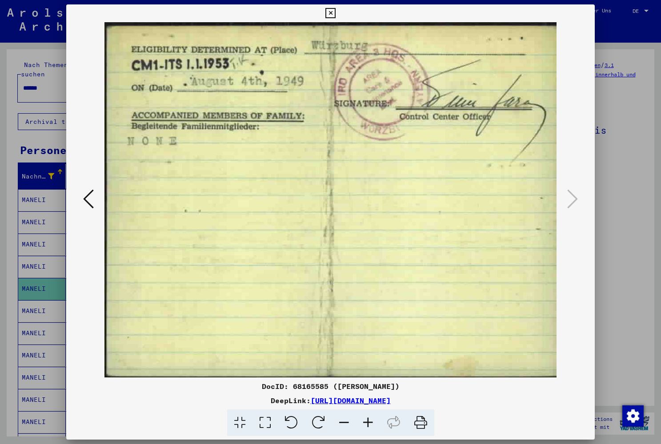
click at [335, 11] on icon at bounding box center [330, 13] width 10 height 11
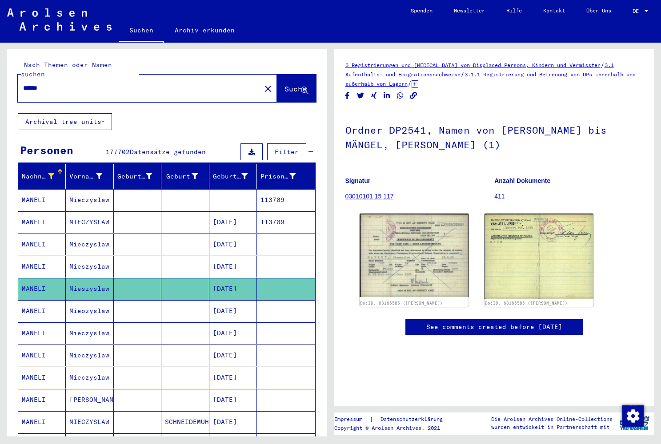
click at [85, 303] on mat-cell "Mieozyslaw" at bounding box center [90, 311] width 48 height 22
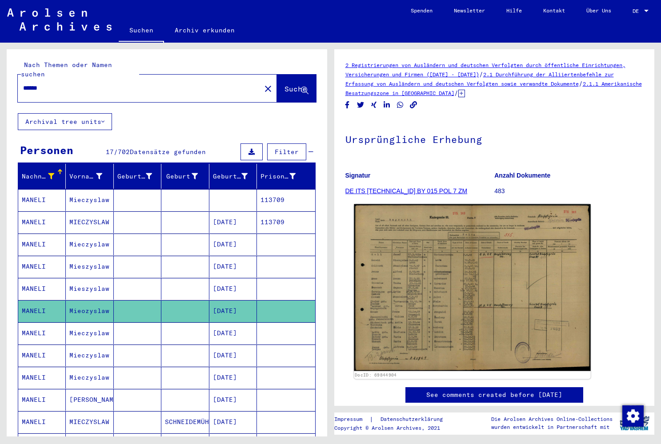
click at [484, 242] on img at bounding box center [472, 287] width 236 height 167
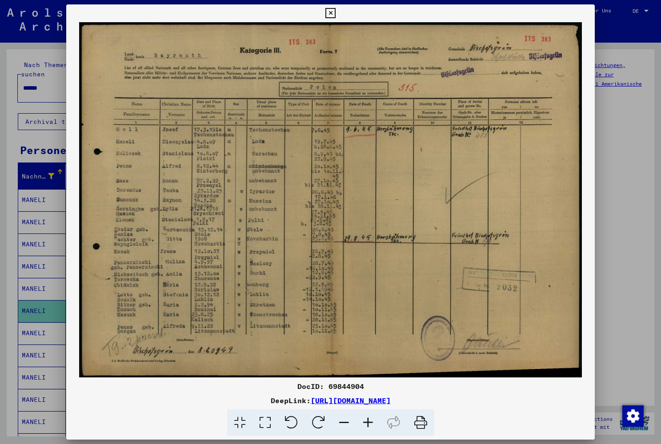
click at [335, 12] on icon at bounding box center [330, 13] width 10 height 11
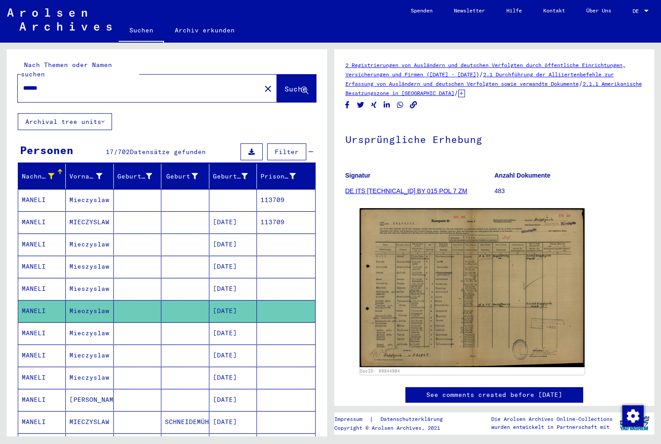
click at [221, 323] on mat-cell "[DATE]" at bounding box center [233, 334] width 48 height 22
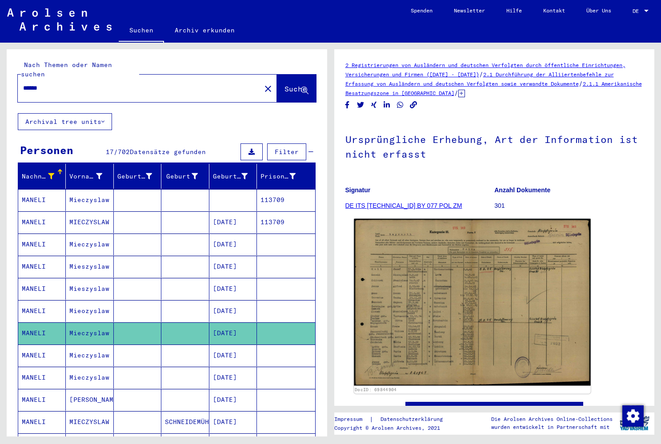
click at [415, 303] on img at bounding box center [472, 302] width 236 height 167
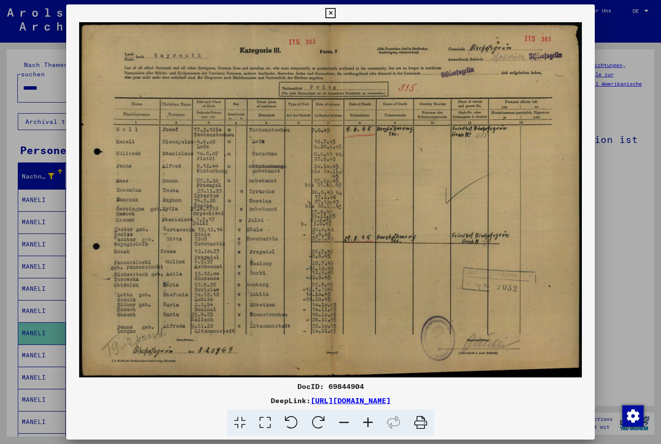
click at [335, 13] on icon at bounding box center [330, 13] width 10 height 11
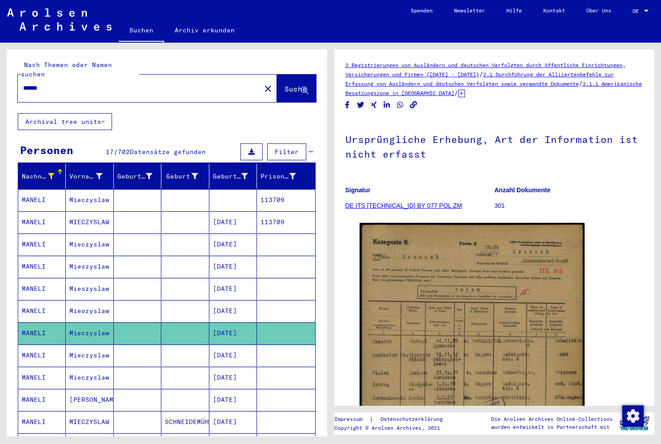
click at [242, 345] on mat-cell "[DATE]" at bounding box center [233, 356] width 48 height 22
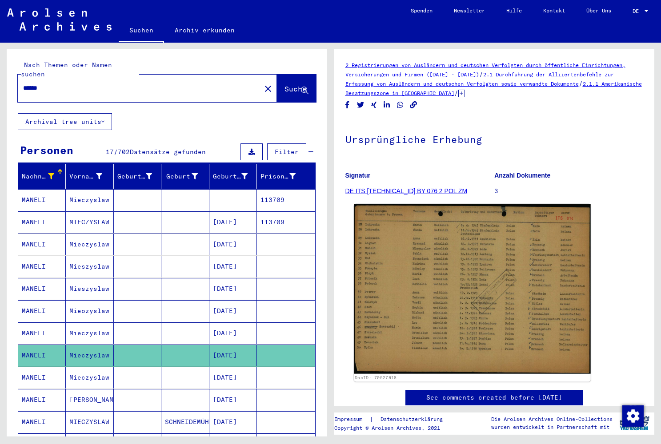
click at [468, 221] on img at bounding box center [472, 289] width 236 height 170
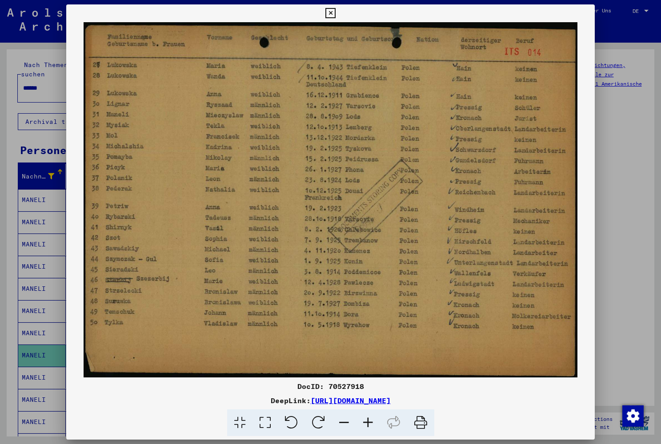
click at [335, 12] on icon at bounding box center [330, 13] width 10 height 11
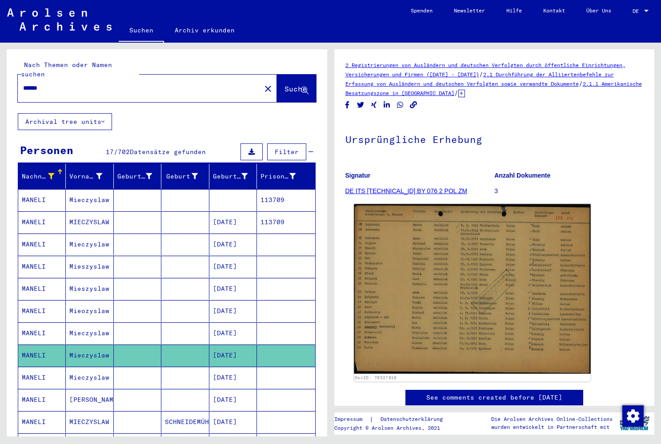
click at [503, 226] on img at bounding box center [472, 289] width 236 height 170
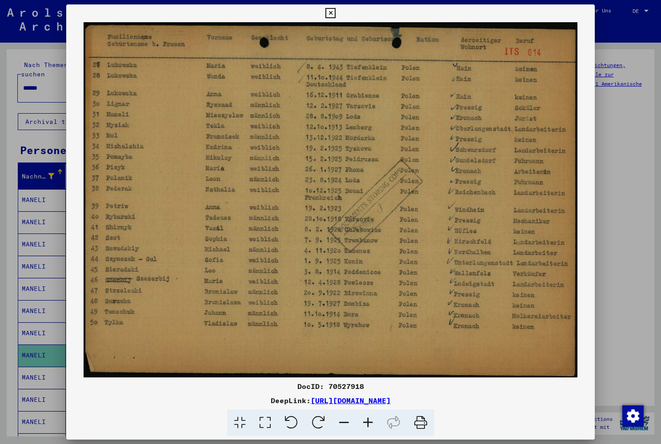
click at [335, 13] on icon at bounding box center [330, 13] width 10 height 11
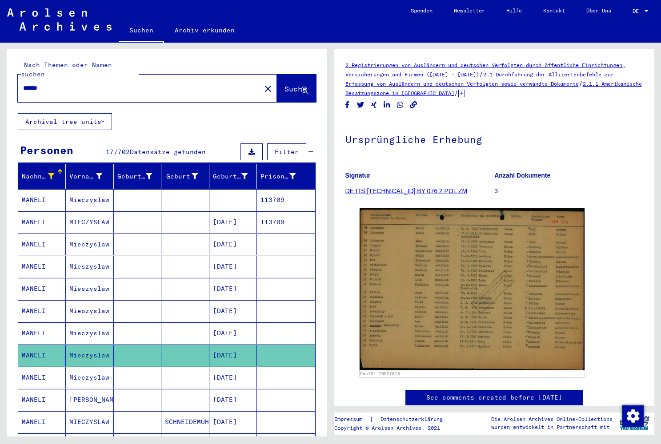
click at [73, 371] on mat-cell "Mieczyslaw" at bounding box center [90, 378] width 48 height 22
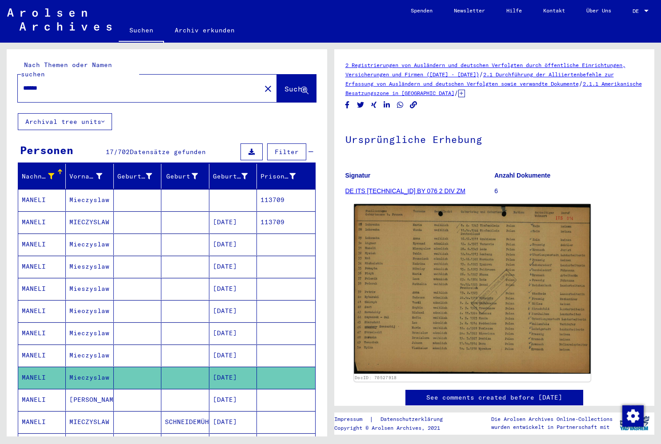
click at [495, 238] on img at bounding box center [472, 289] width 236 height 170
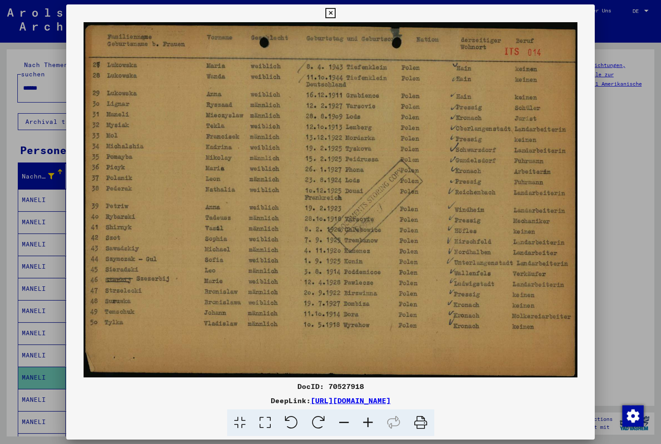
click at [335, 14] on icon at bounding box center [330, 13] width 10 height 11
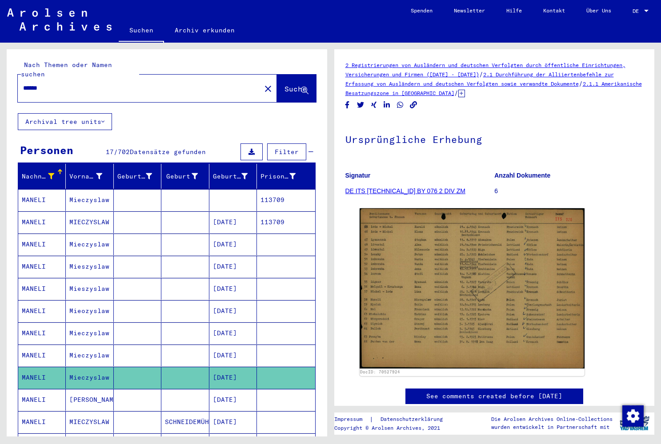
click at [217, 391] on mat-cell "[DATE]" at bounding box center [233, 400] width 48 height 22
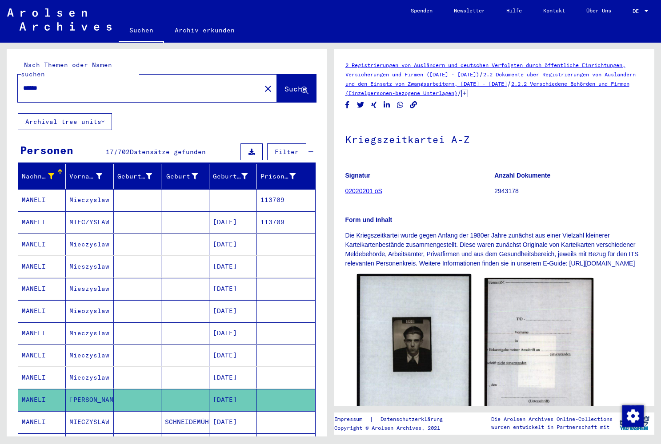
click at [399, 344] on img at bounding box center [413, 353] width 115 height 159
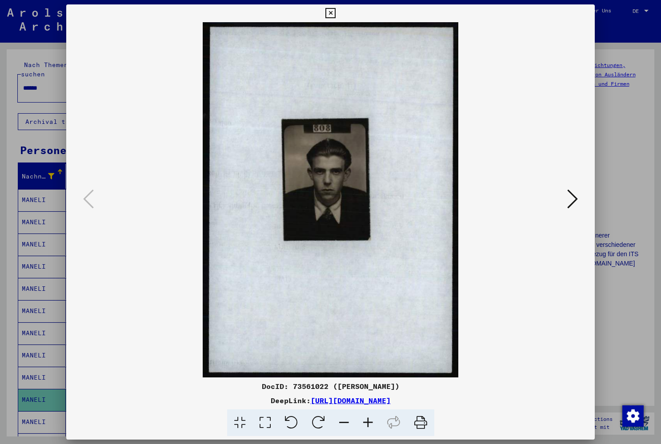
click at [575, 200] on icon at bounding box center [572, 198] width 11 height 21
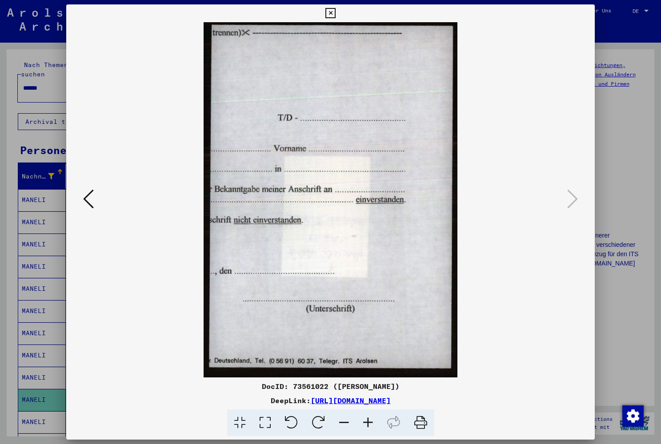
click at [88, 202] on icon at bounding box center [88, 198] width 11 height 21
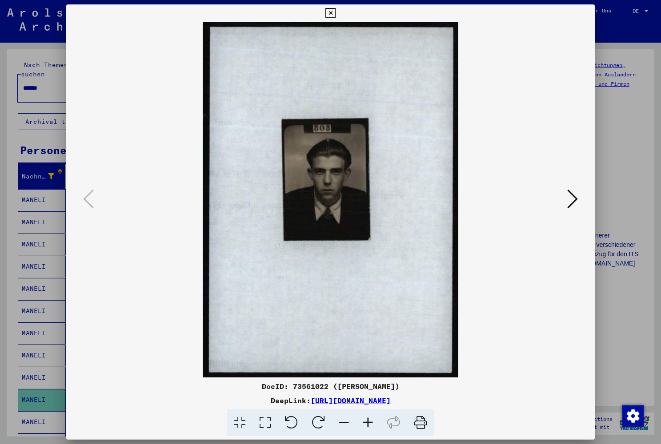
click at [335, 10] on icon at bounding box center [330, 13] width 10 height 11
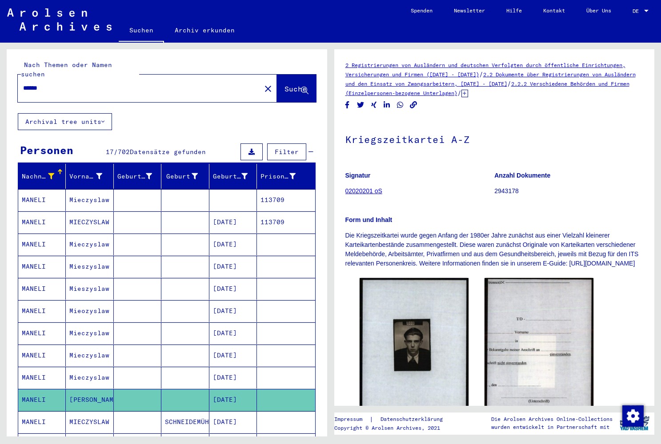
click at [99, 283] on mat-cell "Mieszyslaw" at bounding box center [90, 289] width 48 height 22
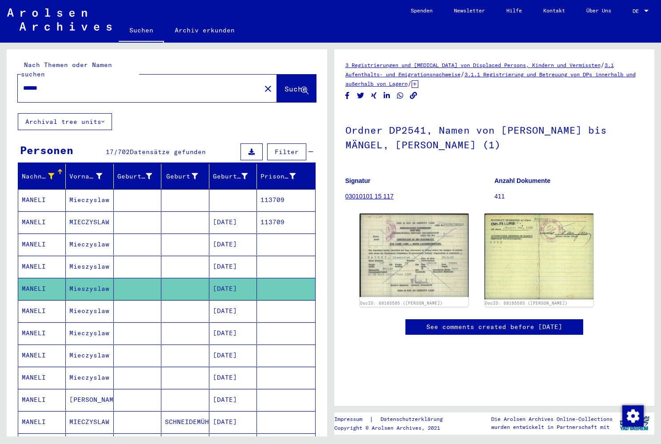
click at [101, 260] on mat-cell "Mieszyslaw" at bounding box center [90, 267] width 48 height 22
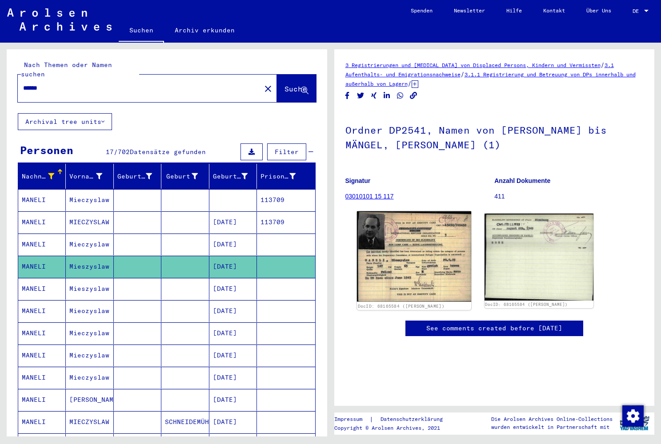
click at [384, 240] on img at bounding box center [413, 257] width 115 height 91
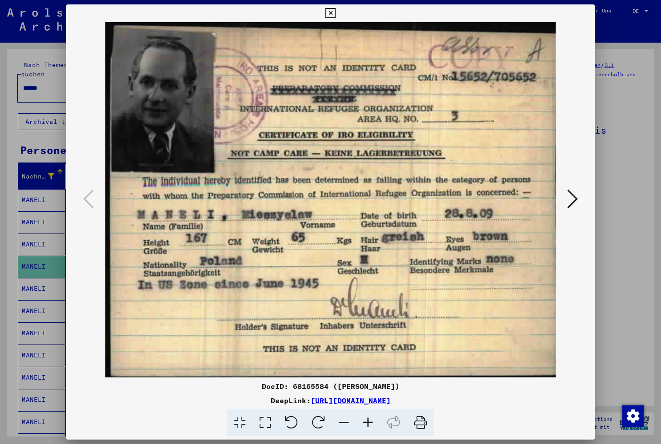
click at [335, 12] on icon at bounding box center [330, 13] width 10 height 11
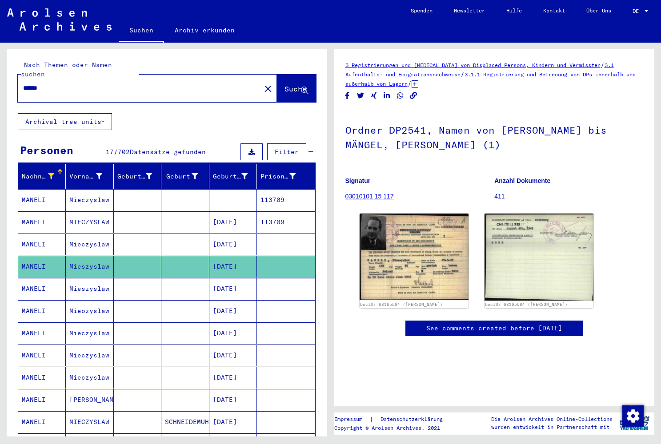
click at [83, 393] on mat-cell "[PERSON_NAME]" at bounding box center [90, 400] width 48 height 22
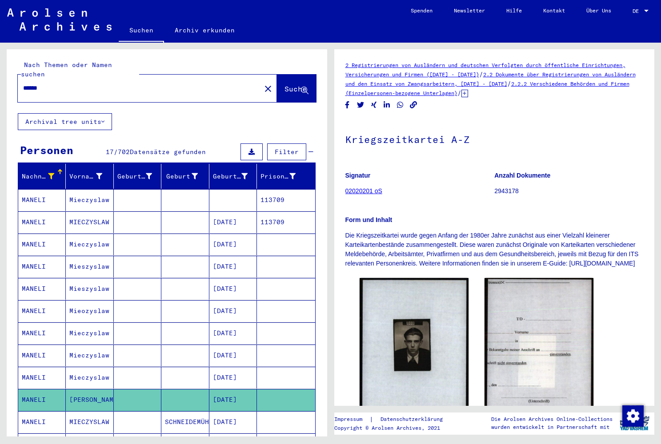
click at [83, 411] on mat-cell "MIECZYSLAW" at bounding box center [90, 422] width 48 height 22
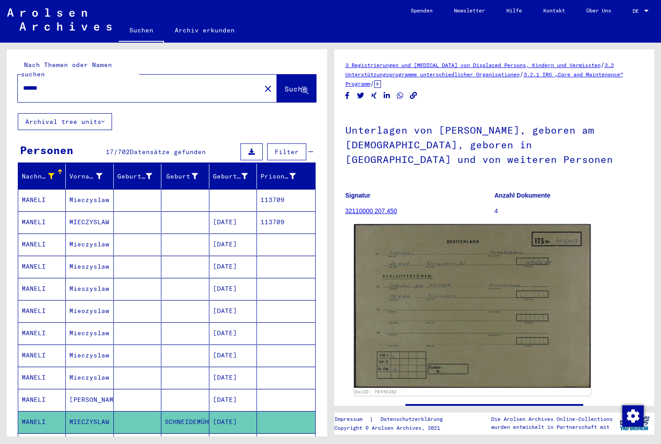
click at [500, 263] on img at bounding box center [472, 306] width 236 height 164
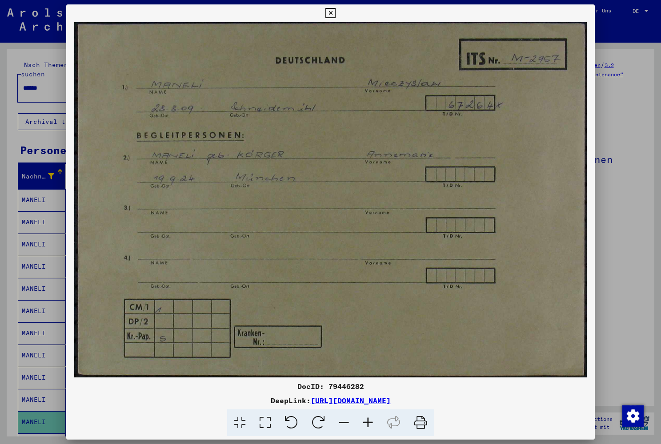
click at [335, 13] on icon at bounding box center [330, 13] width 10 height 11
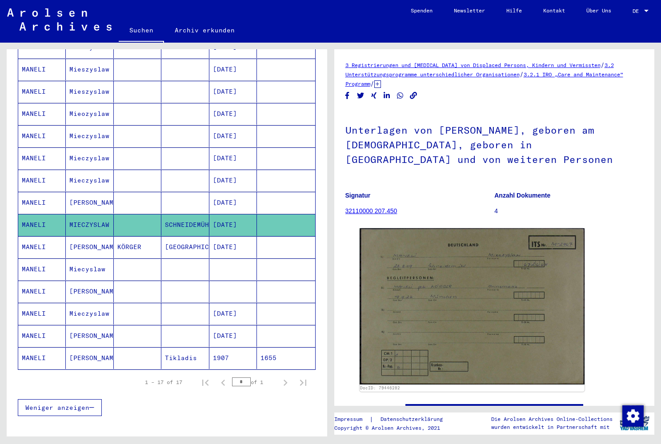
scroll to position [198, 0]
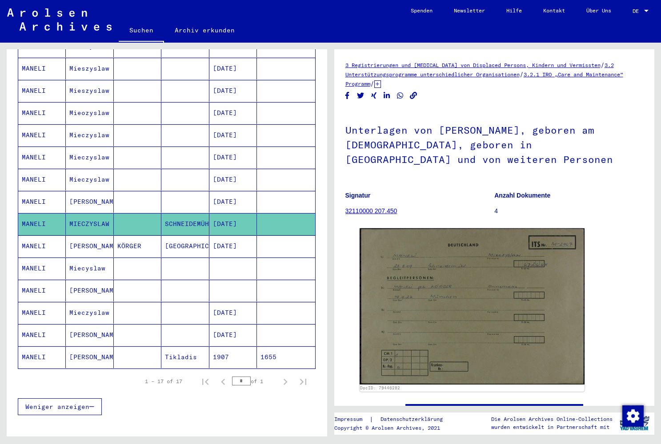
click at [134, 236] on mat-cell "KÖRGER" at bounding box center [138, 247] width 48 height 22
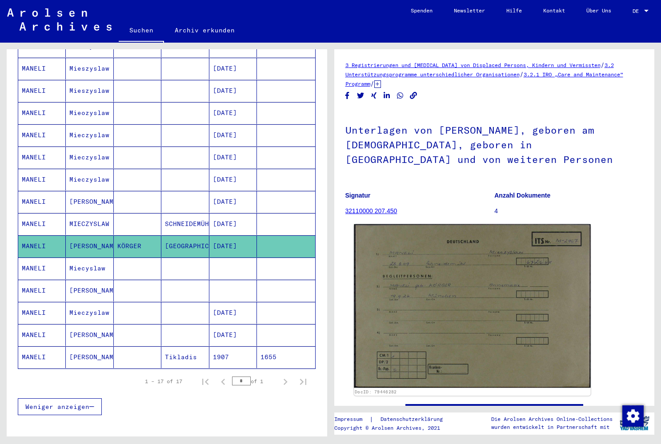
click at [443, 270] on img at bounding box center [472, 306] width 236 height 164
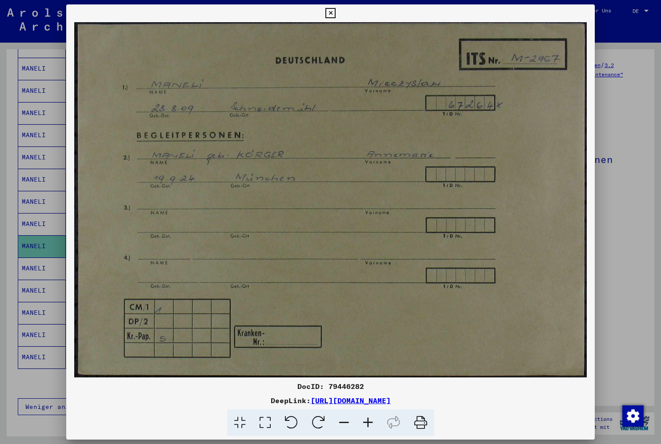
click at [335, 12] on icon at bounding box center [330, 13] width 10 height 11
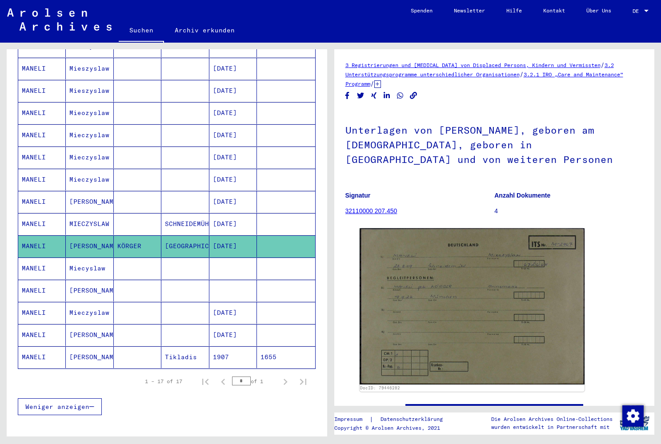
click at [87, 260] on mat-cell "Miecyslaw" at bounding box center [90, 269] width 48 height 22
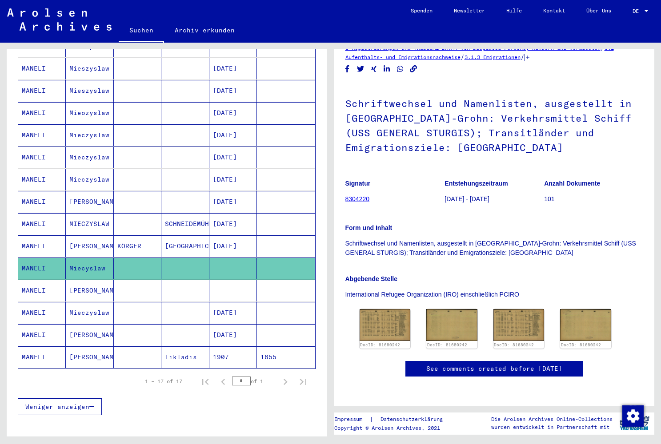
scroll to position [127, 0]
click at [378, 308] on img at bounding box center [384, 324] width 53 height 33
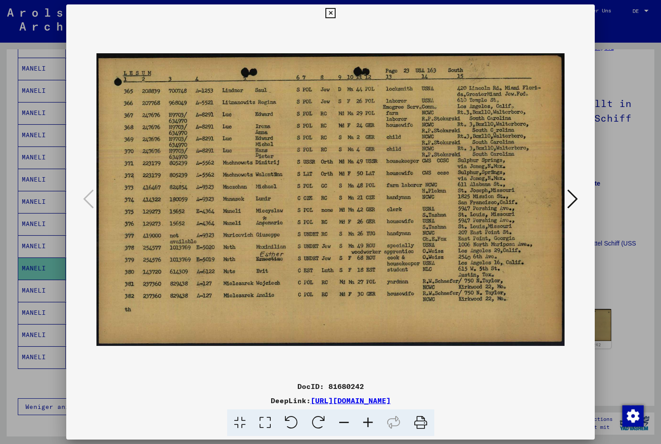
click at [574, 197] on icon at bounding box center [572, 198] width 11 height 21
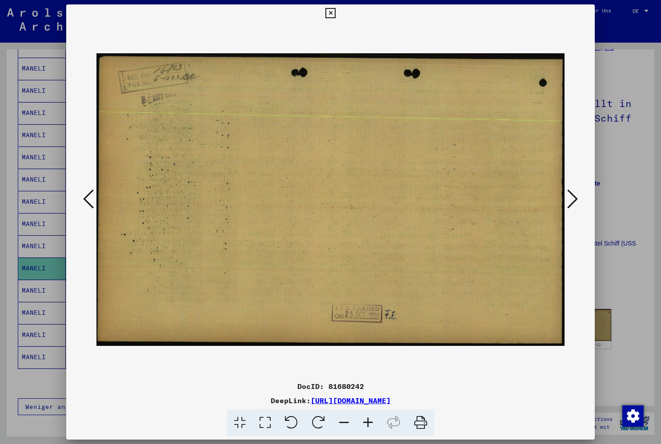
click at [574, 197] on icon at bounding box center [572, 198] width 11 height 21
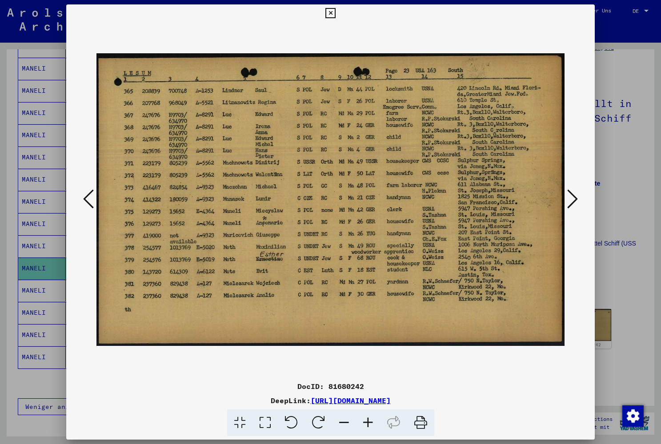
click at [574, 198] on icon at bounding box center [572, 198] width 11 height 21
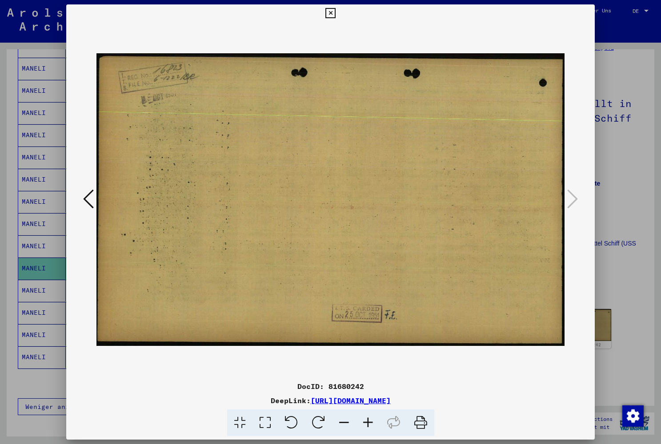
click at [335, 16] on icon at bounding box center [330, 13] width 10 height 11
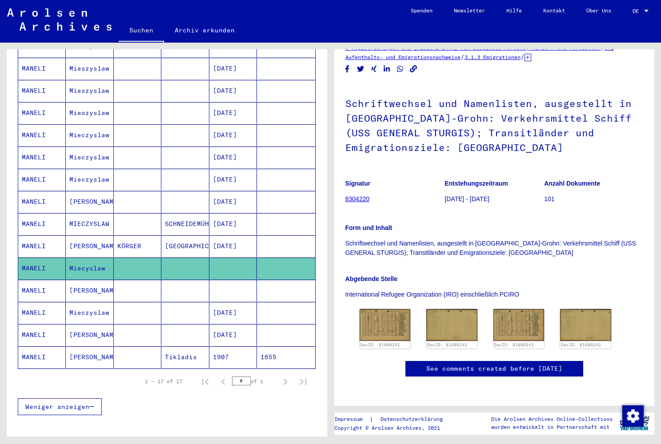
click at [96, 280] on mat-cell "[PERSON_NAME]" at bounding box center [90, 291] width 48 height 22
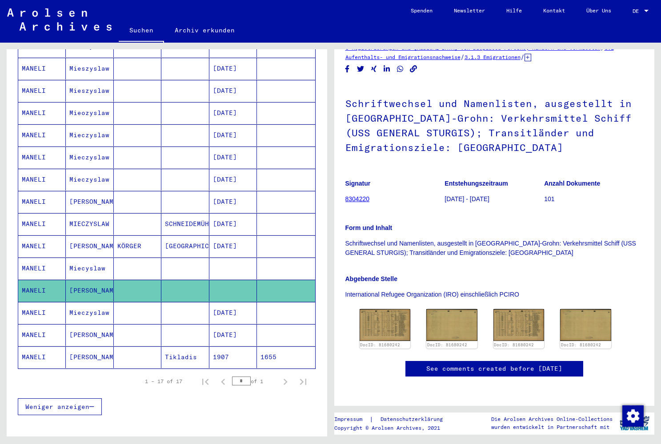
click at [94, 280] on mat-cell "[PERSON_NAME]" at bounding box center [90, 291] width 48 height 22
click at [99, 258] on mat-cell "Miecyslaw" at bounding box center [90, 269] width 48 height 22
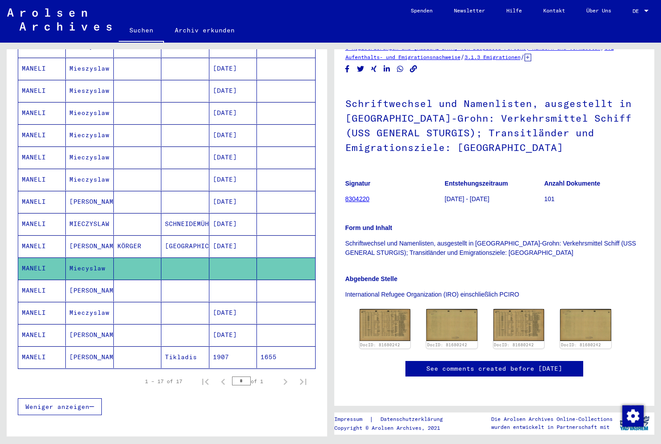
click at [87, 280] on mat-cell "[PERSON_NAME]" at bounding box center [90, 291] width 48 height 22
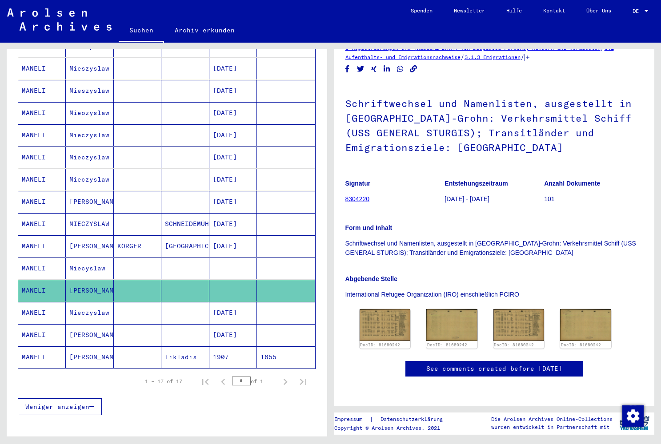
click at [92, 303] on mat-cell "Mieczyslaw" at bounding box center [90, 313] width 48 height 22
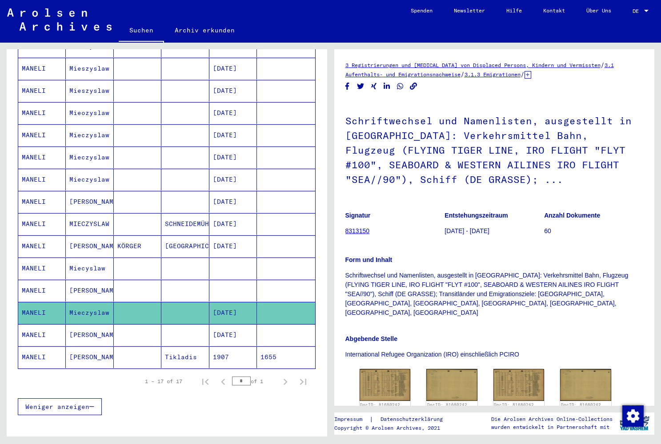
click at [98, 281] on mat-cell "[PERSON_NAME]" at bounding box center [90, 291] width 48 height 22
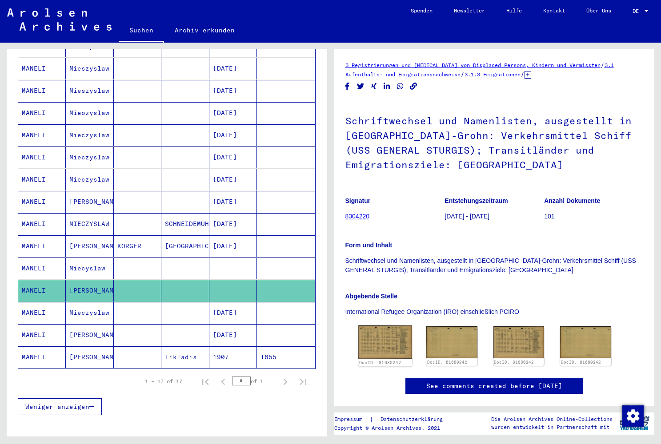
click at [386, 349] on img at bounding box center [384, 342] width 53 height 33
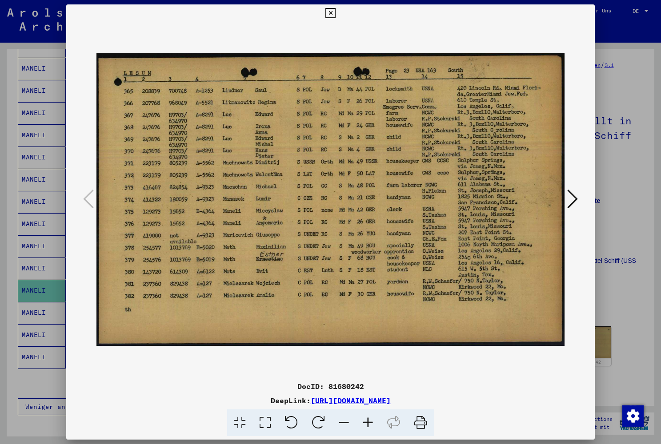
click at [573, 200] on icon at bounding box center [572, 198] width 11 height 21
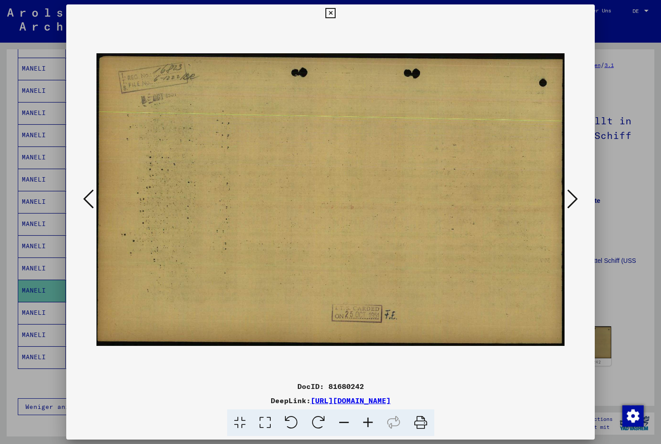
click at [573, 200] on icon at bounding box center [572, 198] width 11 height 21
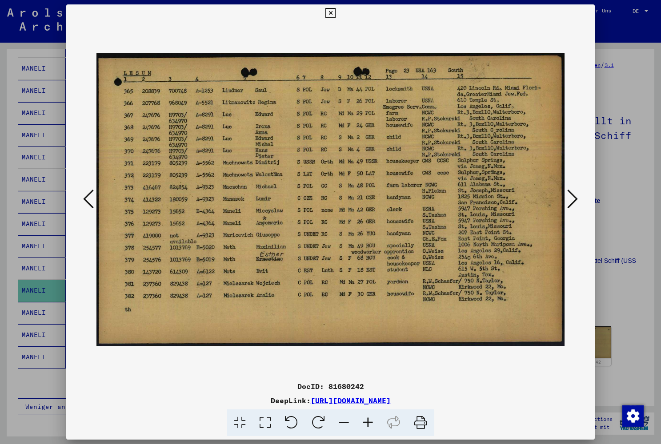
click at [576, 203] on icon at bounding box center [572, 198] width 11 height 21
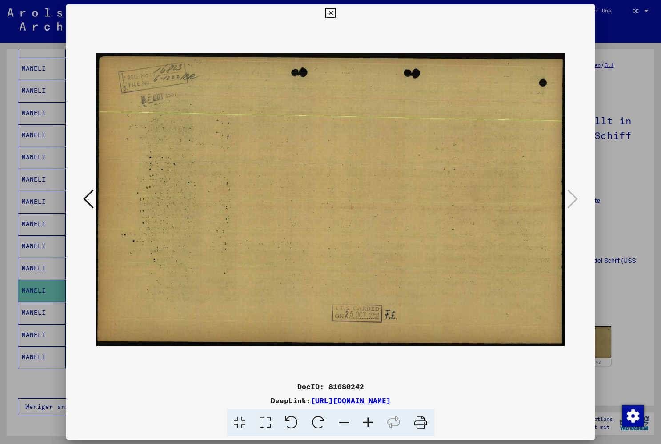
click at [335, 11] on icon at bounding box center [330, 13] width 10 height 11
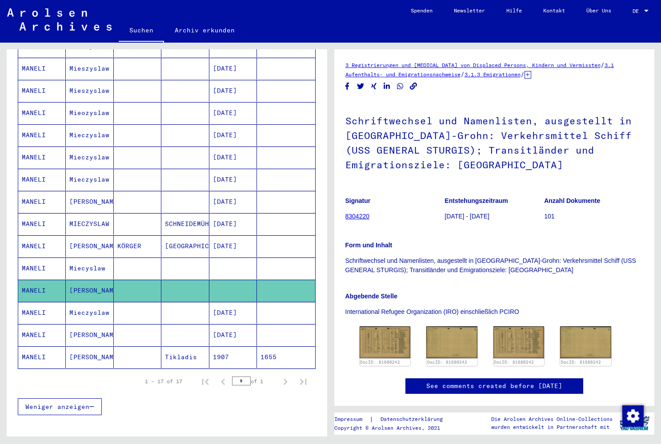
click at [92, 305] on mat-cell "Mieczyslaw" at bounding box center [90, 313] width 48 height 22
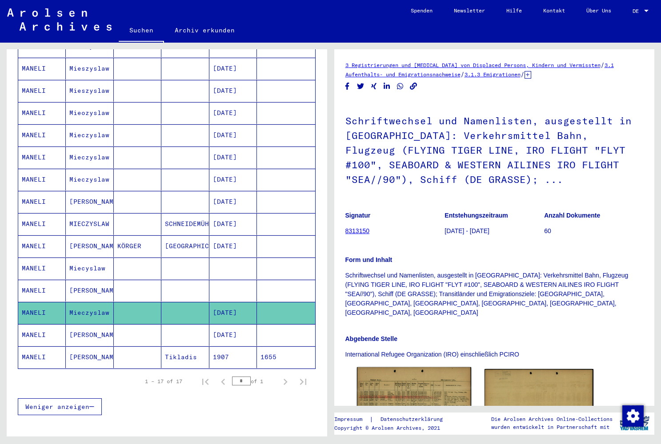
click at [387, 377] on img at bounding box center [413, 402] width 115 height 71
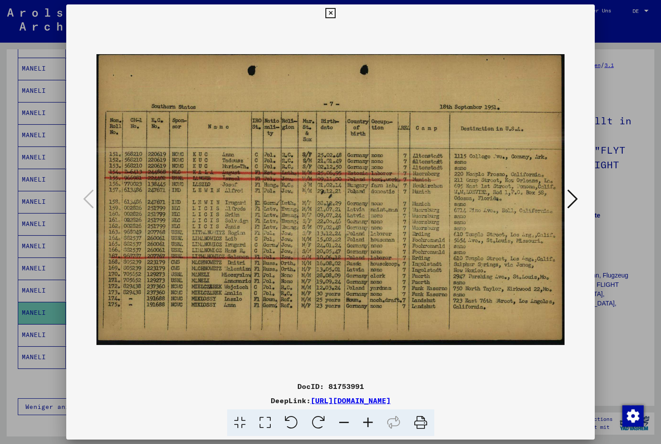
click at [572, 200] on icon at bounding box center [572, 198] width 11 height 21
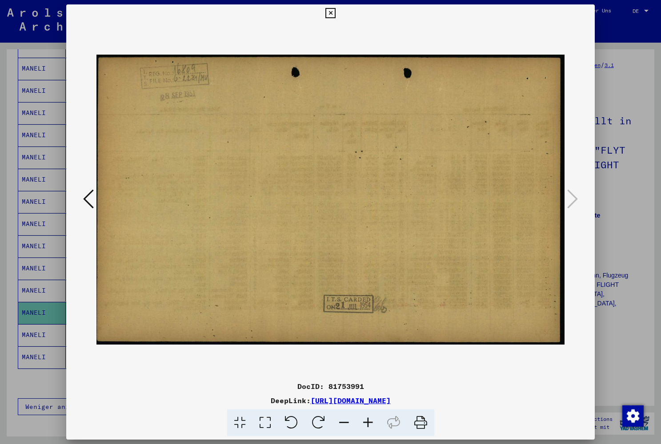
click at [335, 12] on icon at bounding box center [330, 13] width 10 height 11
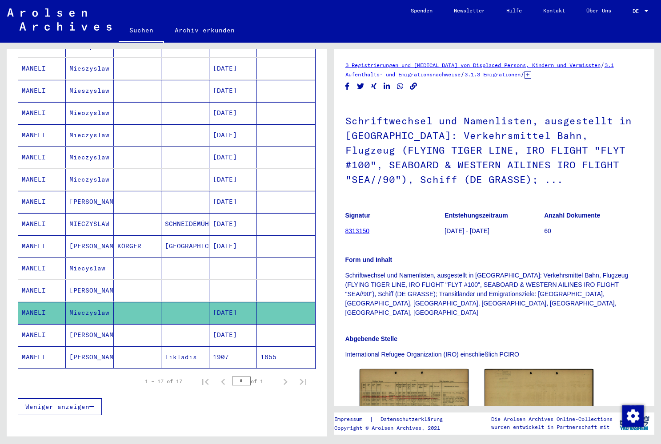
click at [79, 328] on mat-cell "[PERSON_NAME]" at bounding box center [90, 335] width 48 height 22
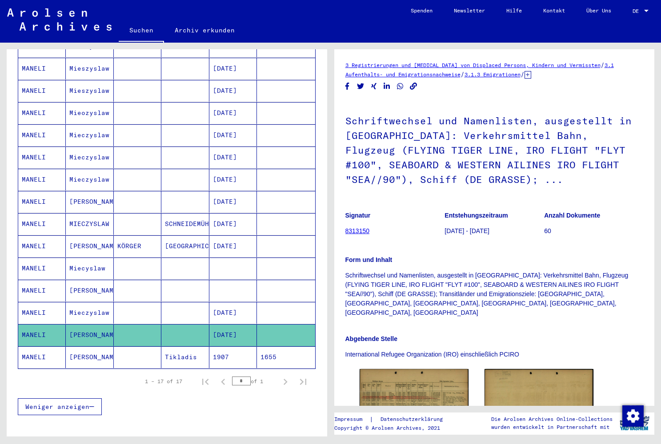
click at [79, 328] on mat-cell "[PERSON_NAME]" at bounding box center [90, 335] width 48 height 22
click at [81, 347] on mat-cell "[PERSON_NAME]" at bounding box center [90, 358] width 48 height 22
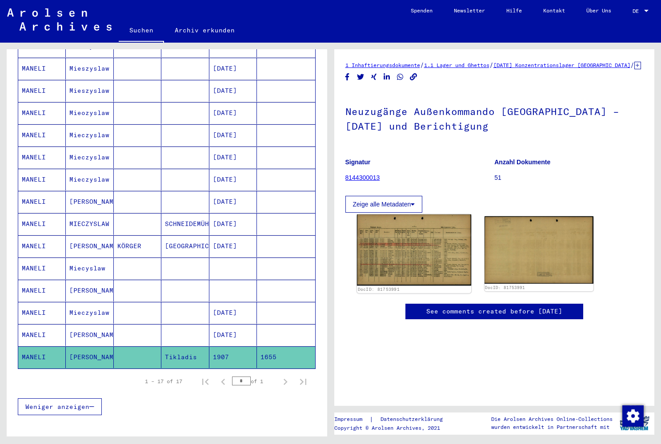
click at [383, 267] on img at bounding box center [413, 250] width 115 height 71
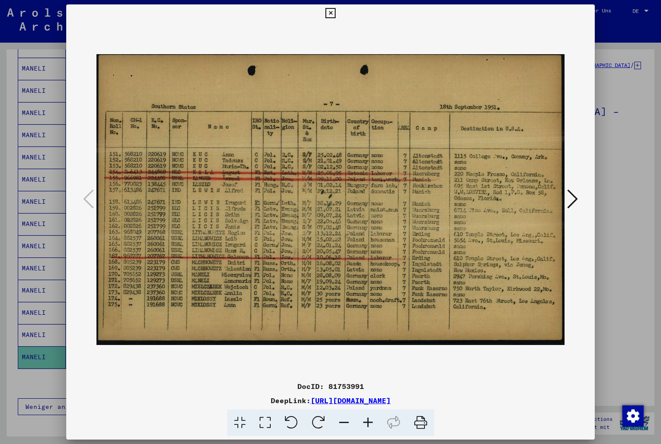
click at [335, 12] on icon at bounding box center [330, 13] width 10 height 11
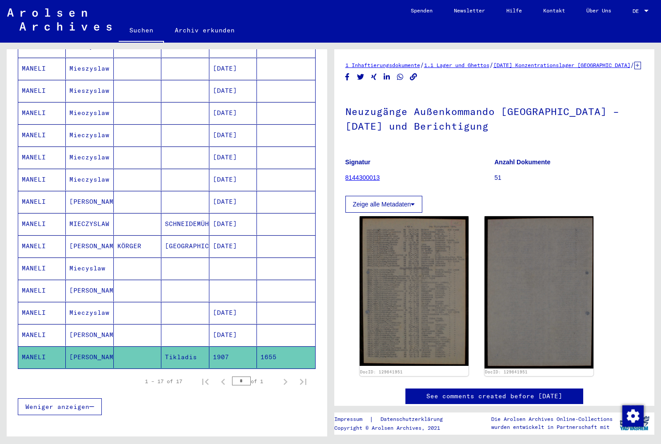
click at [75, 328] on mat-cell "[PERSON_NAME]" at bounding box center [90, 335] width 48 height 22
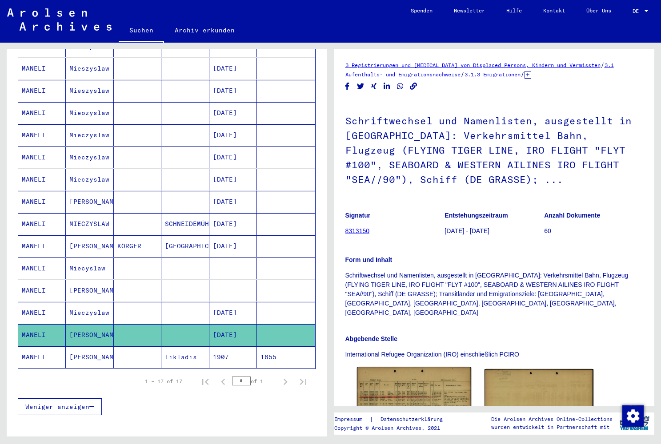
click at [394, 371] on img at bounding box center [413, 402] width 115 height 71
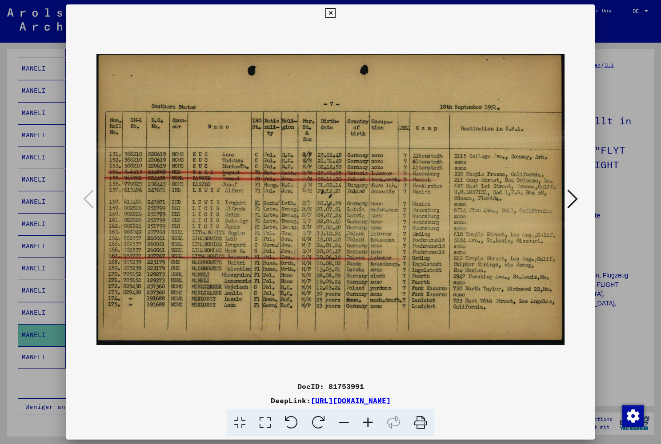
click at [571, 190] on icon at bounding box center [572, 198] width 11 height 21
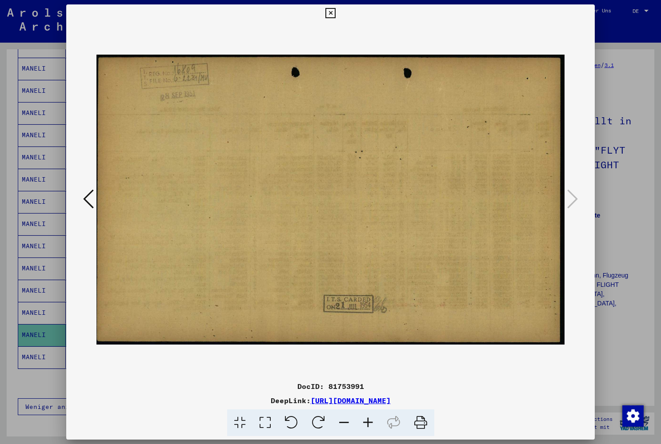
click at [335, 13] on icon at bounding box center [330, 13] width 10 height 11
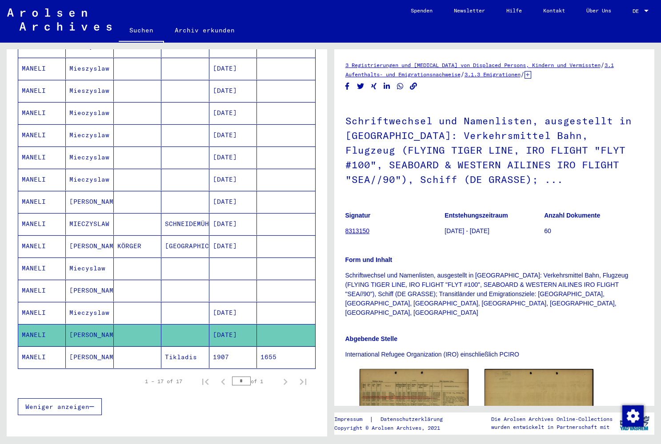
click at [75, 347] on mat-cell "[PERSON_NAME]" at bounding box center [90, 358] width 48 height 22
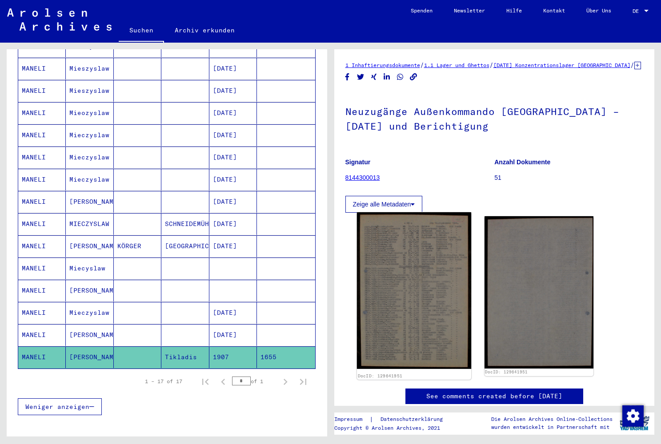
click at [431, 268] on img at bounding box center [413, 290] width 115 height 157
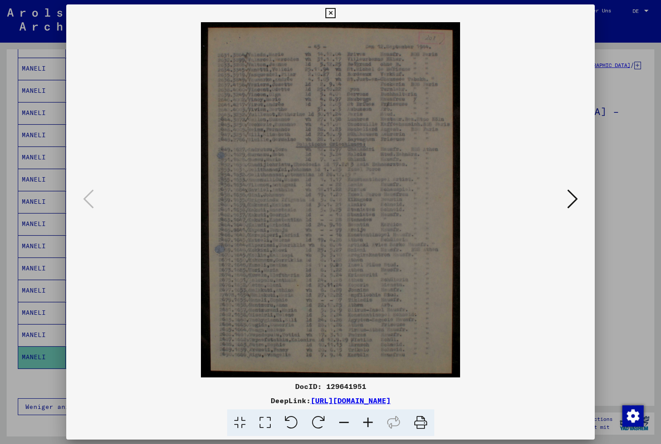
click at [573, 200] on icon at bounding box center [572, 198] width 11 height 21
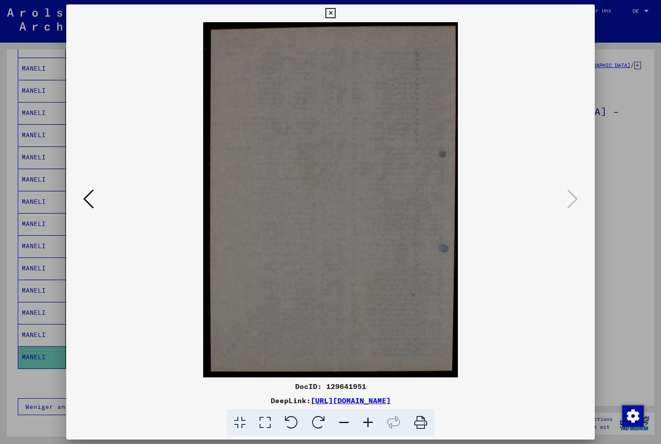
click at [335, 13] on icon at bounding box center [330, 13] width 10 height 11
